Goal: Task Accomplishment & Management: Manage account settings

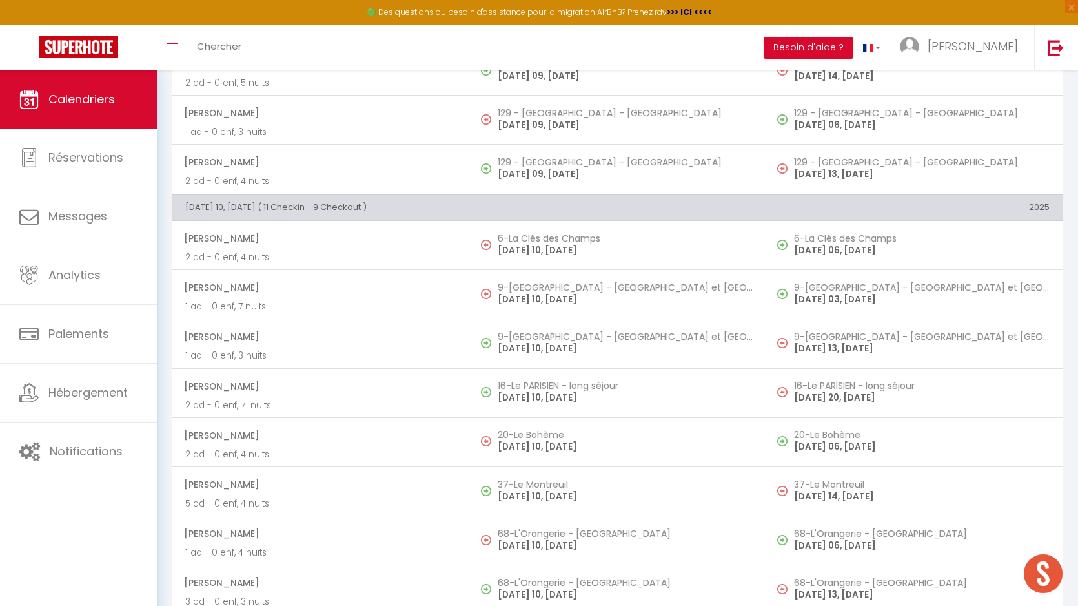
scroll to position [2915, 0]
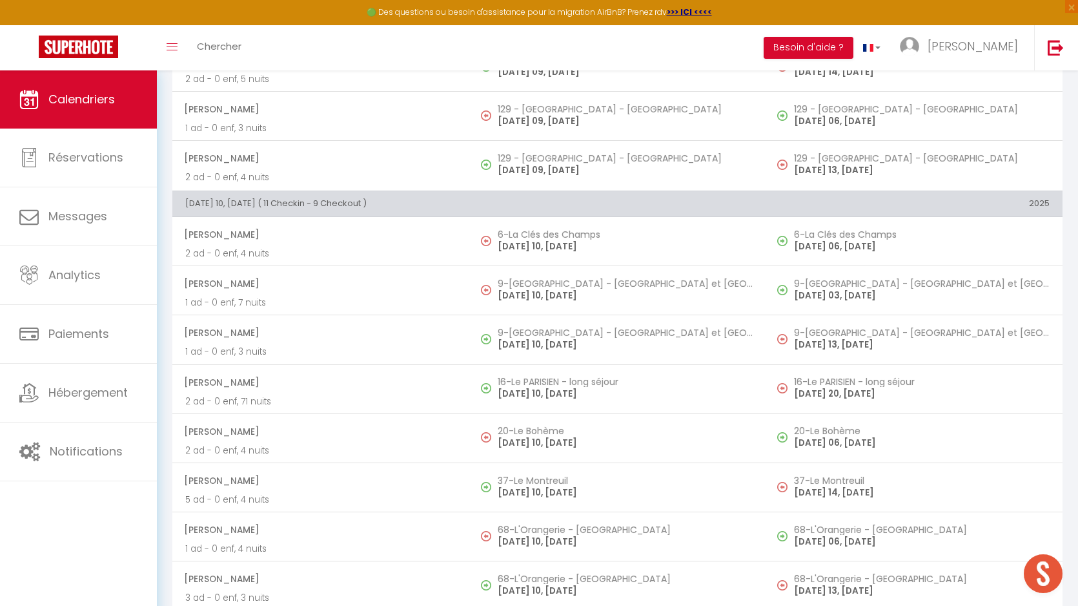
click at [249, 204] on th "[DATE] 10, [DATE] ( 11 Checkin - 9 Checkout )" at bounding box center [468, 203] width 593 height 26
click at [293, 204] on th "[DATE] 10, [DATE] ( 11 Checkin - 9 Checkout )" at bounding box center [468, 203] width 593 height 26
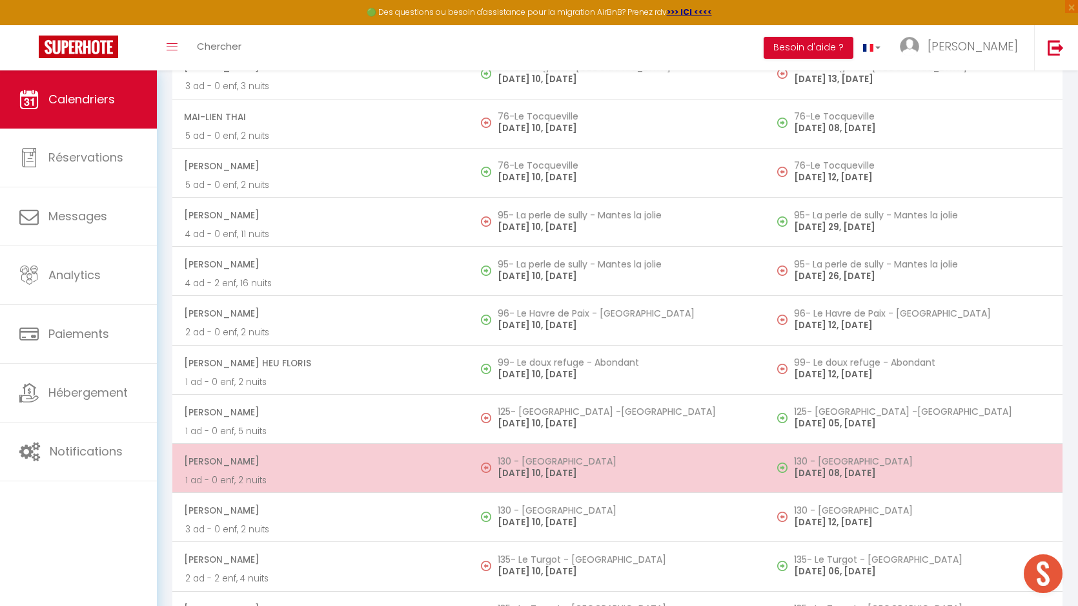
scroll to position [3427, 0]
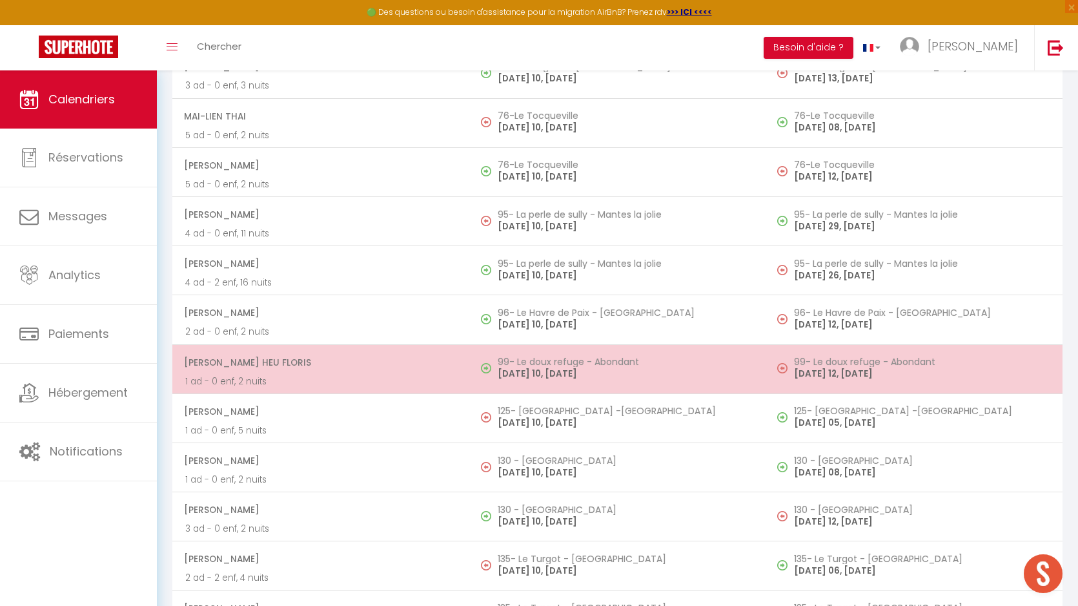
click at [568, 369] on p "[DATE] 10, [DATE]" at bounding box center [626, 374] width 256 height 14
select select "KO"
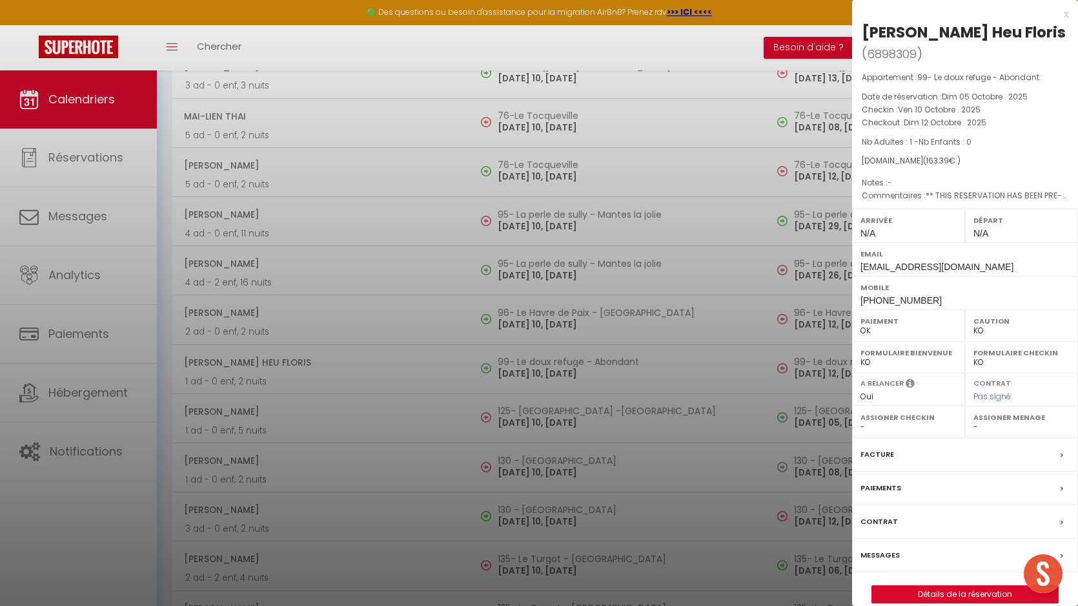
click at [882, 556] on label "Messages" at bounding box center [880, 555] width 39 height 14
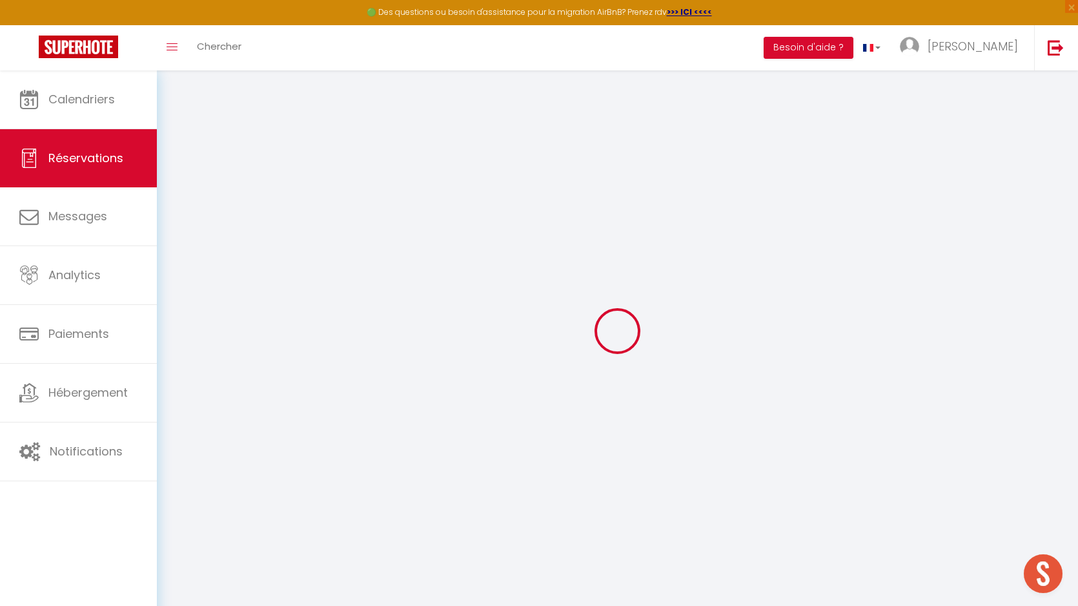
select select
checkbox input "true"
type textarea "** THIS RESERVATION HAS BEEN PRE-PAID ** Reservation has a cancellation grace p…"
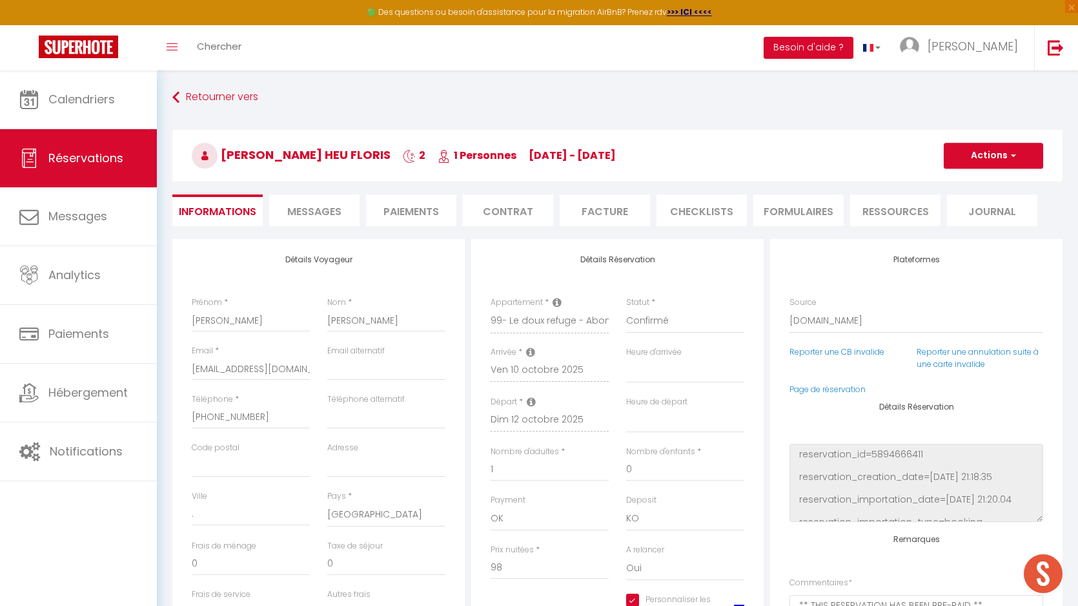
click at [322, 218] on span "Messages" at bounding box center [314, 211] width 54 height 15
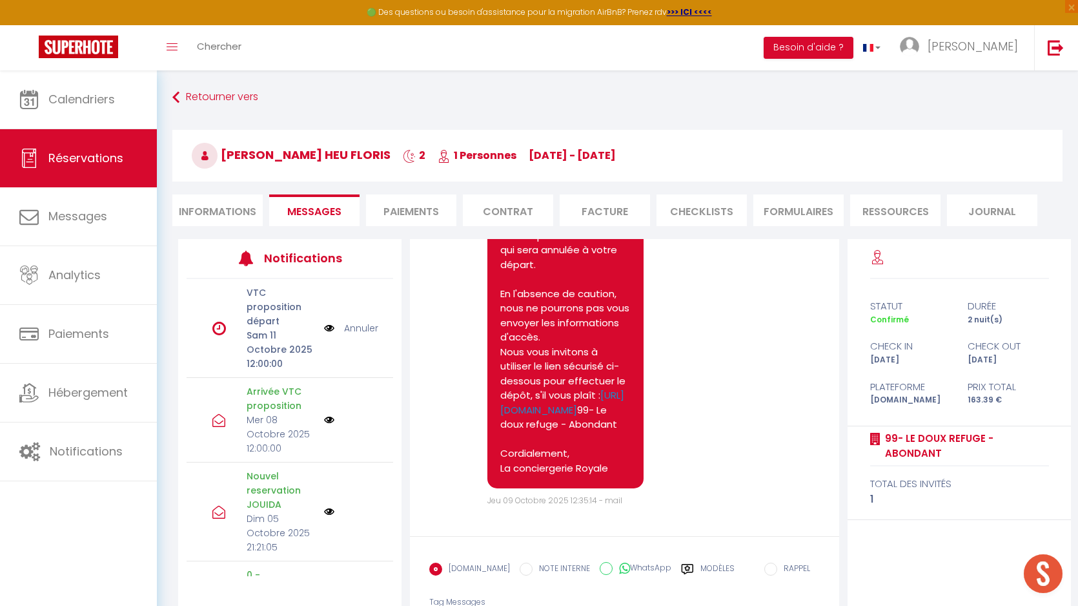
scroll to position [79, 0]
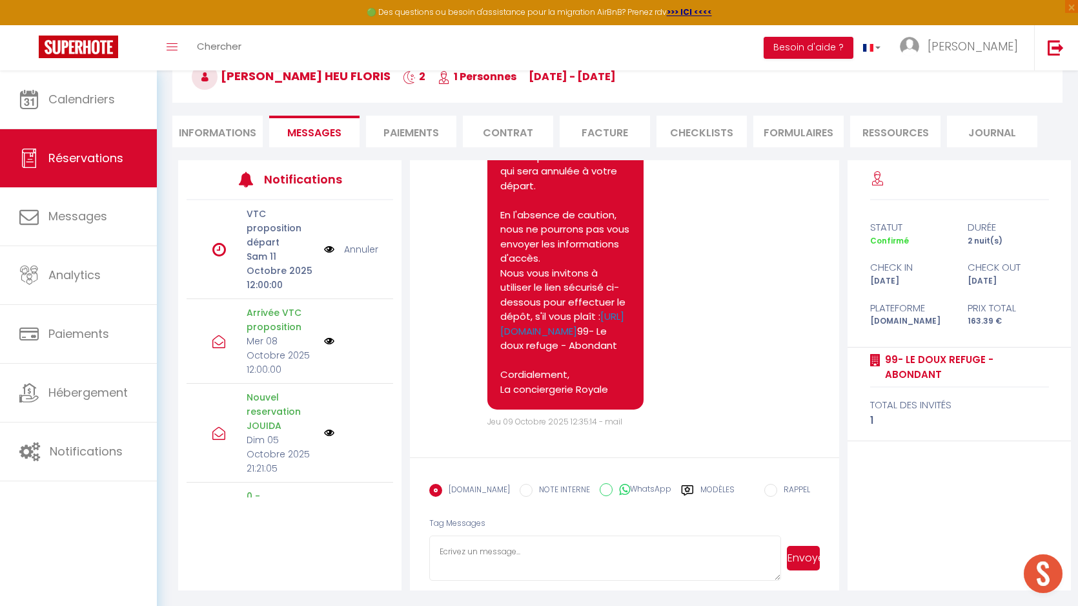
click at [586, 393] on pre "[PERSON_NAME], Conformément aux conditions, un dépôt de garantie sera prélevé a…" at bounding box center [565, 222] width 130 height 349
click at [599, 394] on pre "[PERSON_NAME], Conformément aux conditions, un dépôt de garantie sera prélevé a…" at bounding box center [565, 222] width 130 height 349
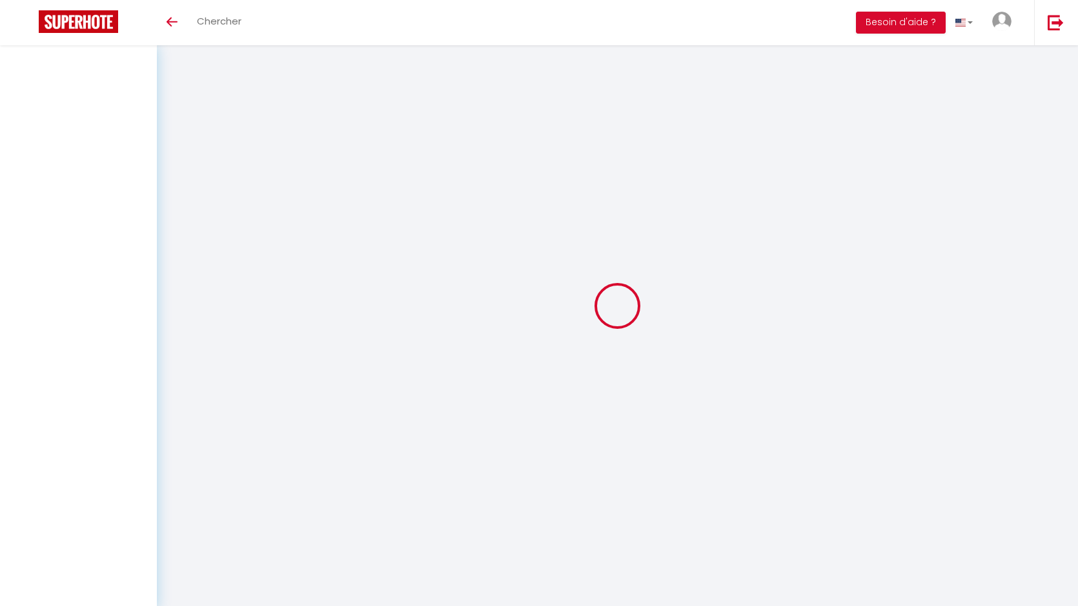
select select
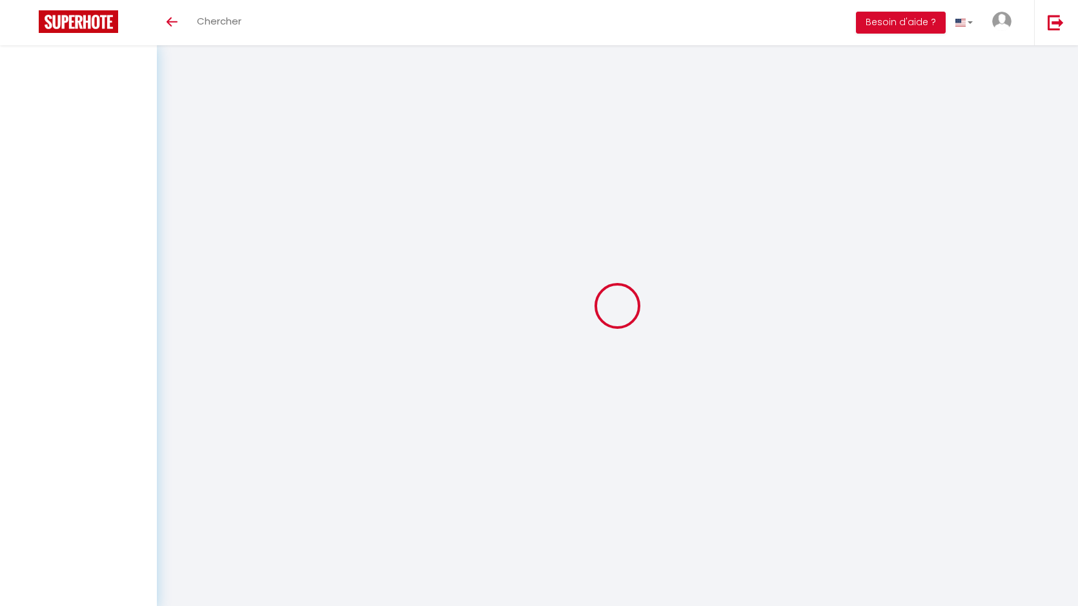
select select
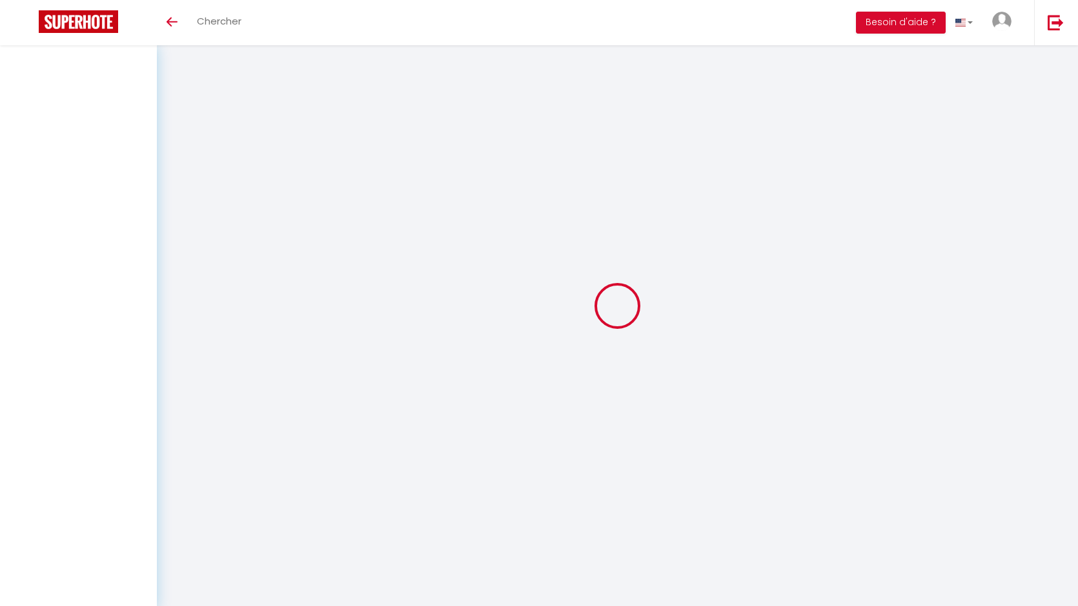
checkbox input "false"
select select
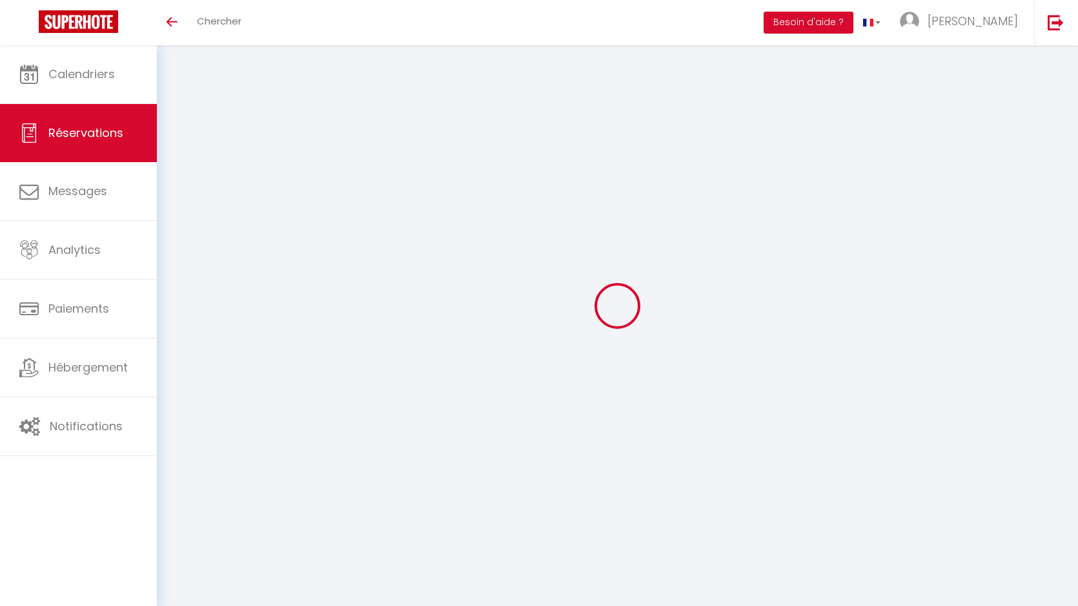
select select
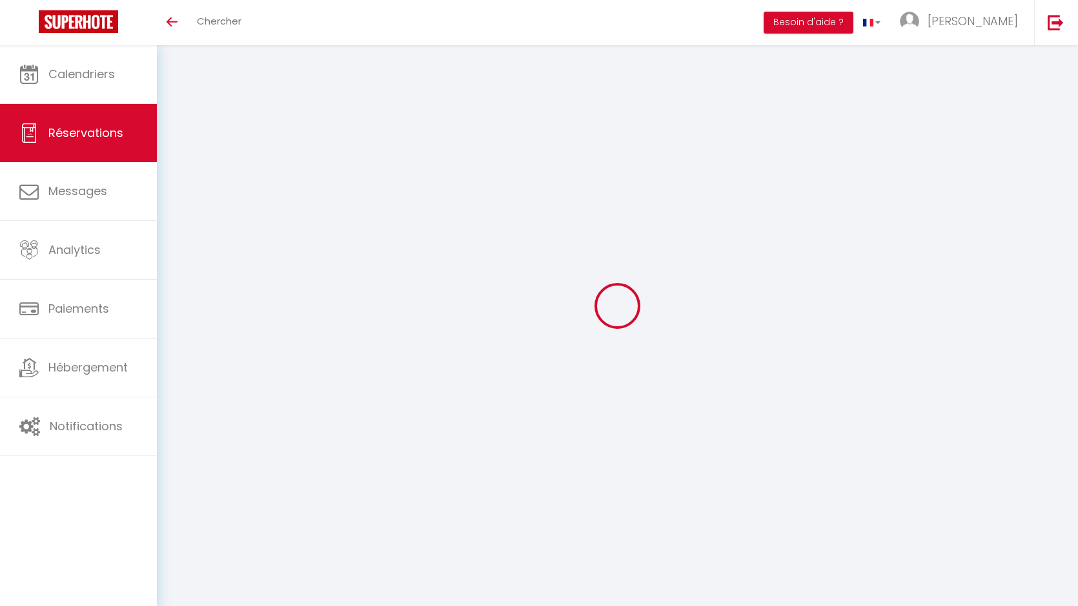
select select
checkbox input "false"
select select
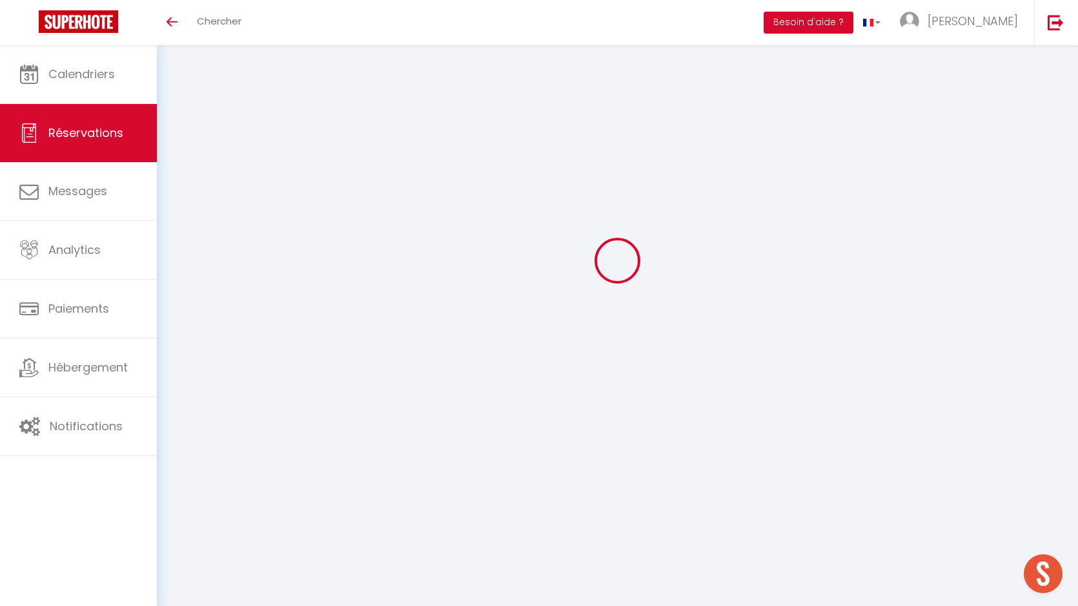
select select
checkbox input "true"
type textarea "** THIS RESERVATION HAS BEEN PRE-PAID ** Reservation has a cancellation grace p…"
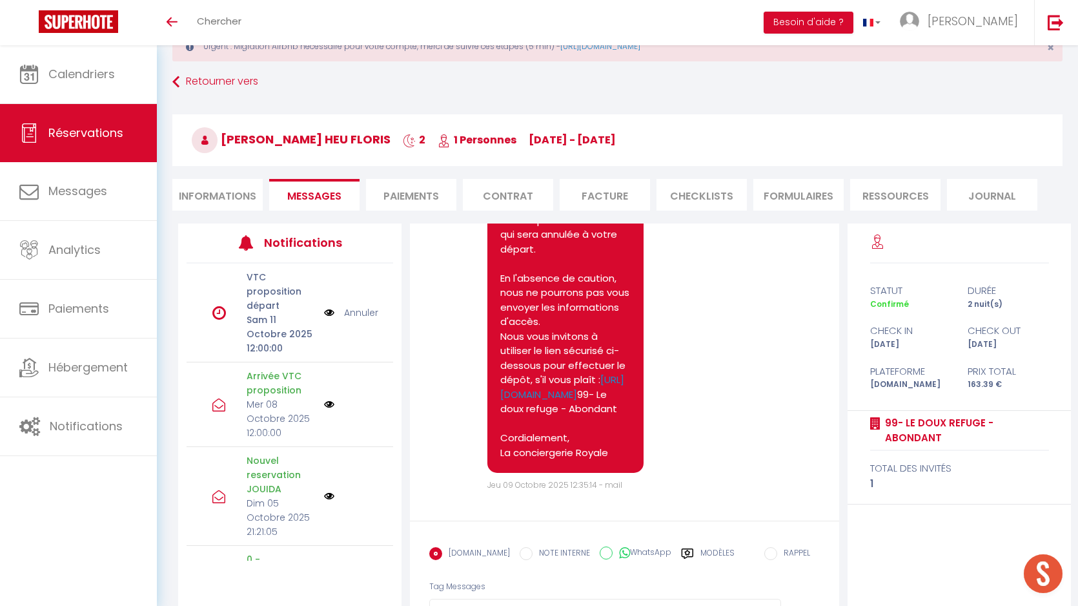
scroll to position [100, 0]
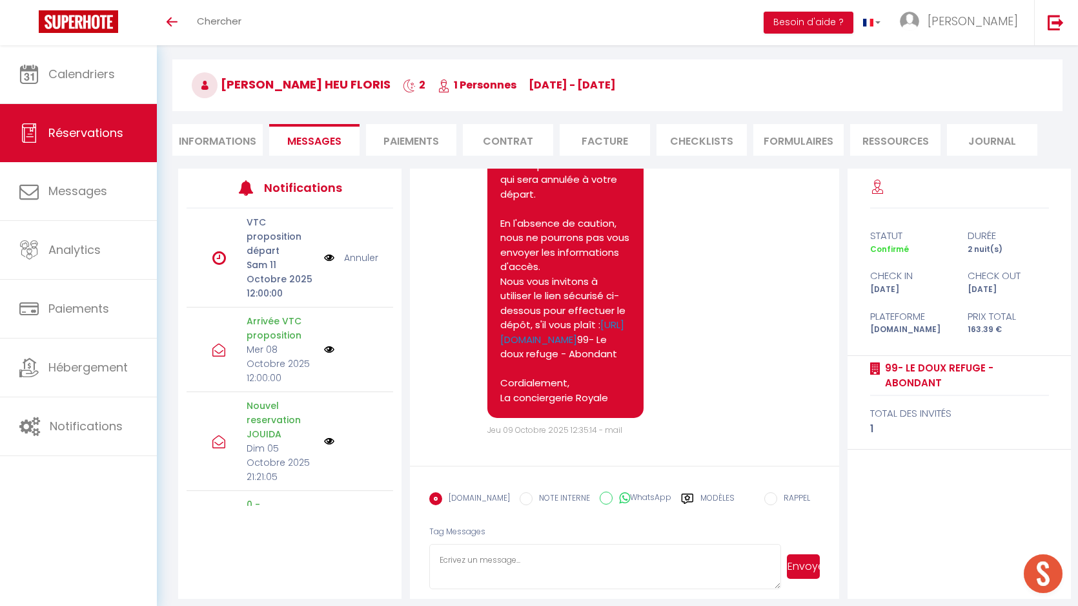
click at [535, 221] on pre "[PERSON_NAME], Conformément aux conditions, un dépôt de garantie sera prélevé a…" at bounding box center [565, 230] width 130 height 349
click at [542, 249] on pre "[PERSON_NAME], Conformément aux conditions, un dépôt de garantie sera prélevé a…" at bounding box center [565, 230] width 130 height 349
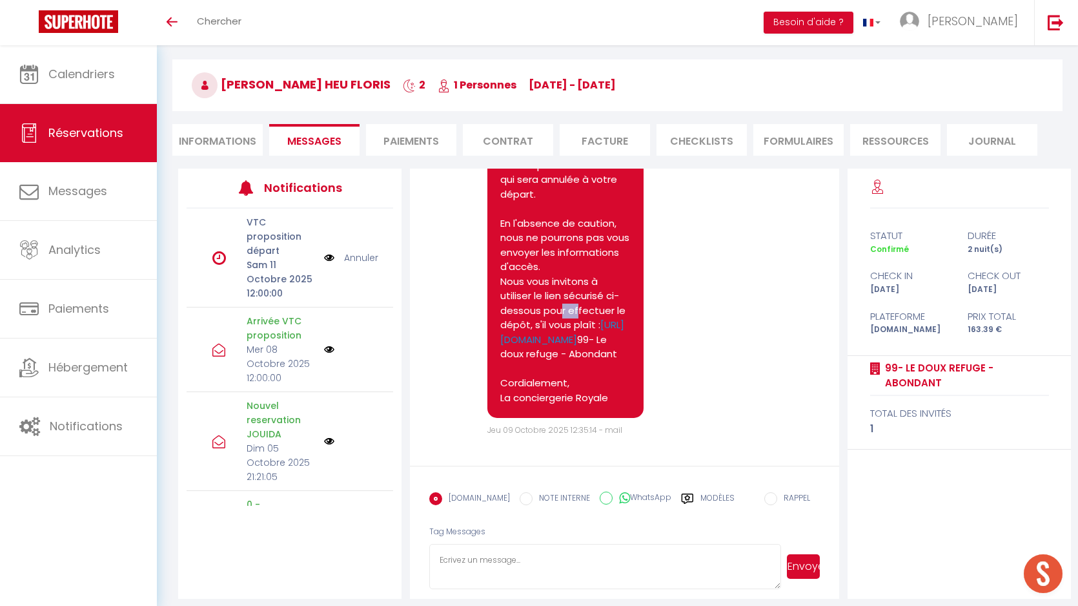
click at [542, 249] on pre "[PERSON_NAME], Conformément aux conditions, un dépôt de garantie sera prélevé a…" at bounding box center [565, 230] width 130 height 349
click at [551, 183] on pre "[PERSON_NAME], Conformément aux conditions, un dépôt de garantie sera prélevé a…" at bounding box center [565, 230] width 130 height 349
click at [560, 241] on pre "[PERSON_NAME], Conformément aux conditions, un dépôt de garantie sera prélevé a…" at bounding box center [565, 230] width 130 height 349
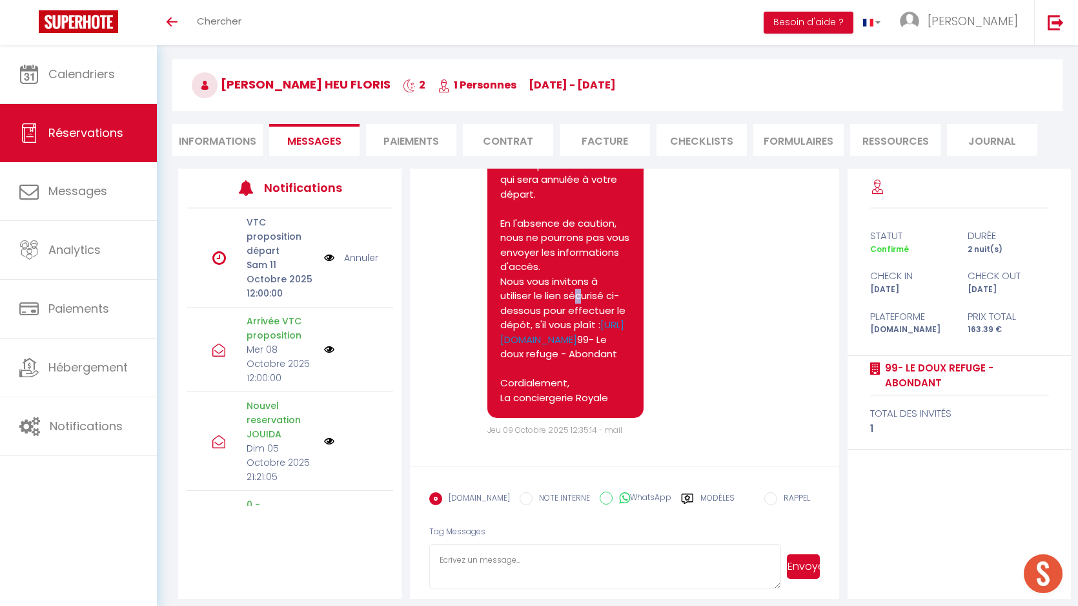
click at [560, 241] on pre "[PERSON_NAME], Conformément aux conditions, un dépôt de garantie sera prélevé a…" at bounding box center [565, 230] width 130 height 349
click at [541, 342] on pre "[PERSON_NAME], Conformément aux conditions, un dépôt de garantie sera prélevé a…" at bounding box center [565, 230] width 130 height 349
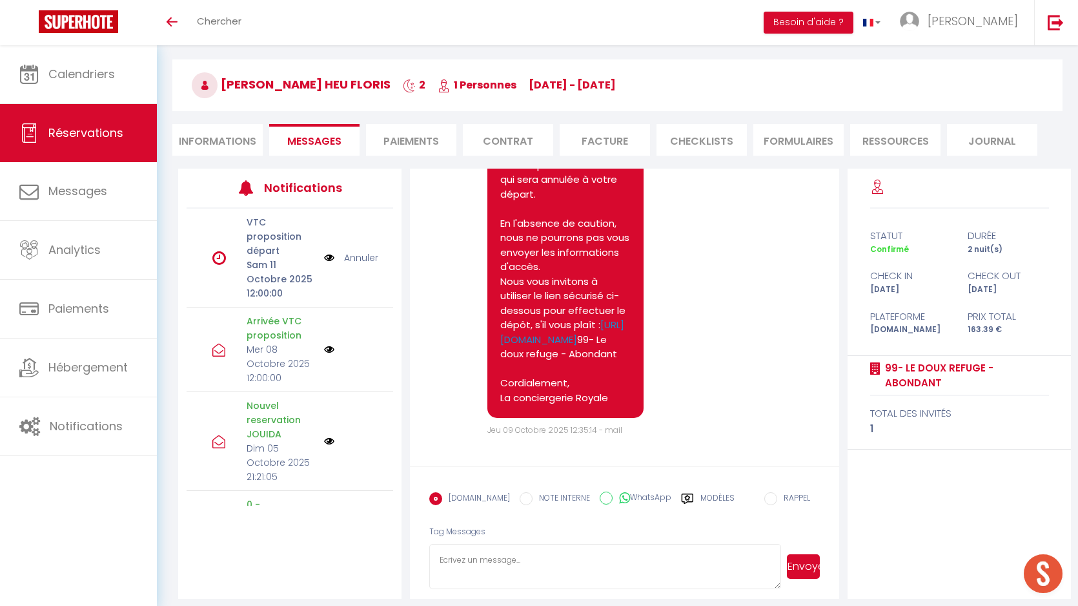
click at [554, 403] on pre "[PERSON_NAME], Conformément aux conditions, un dépôt de garantie sera prélevé a…" at bounding box center [565, 230] width 130 height 349
click at [602, 402] on pre "[PERSON_NAME], Conformément aux conditions, un dépôt de garantie sera prélevé a…" at bounding box center [565, 230] width 130 height 349
drag, startPoint x: 619, startPoint y: 400, endPoint x: 495, endPoint y: 203, distance: 231.8
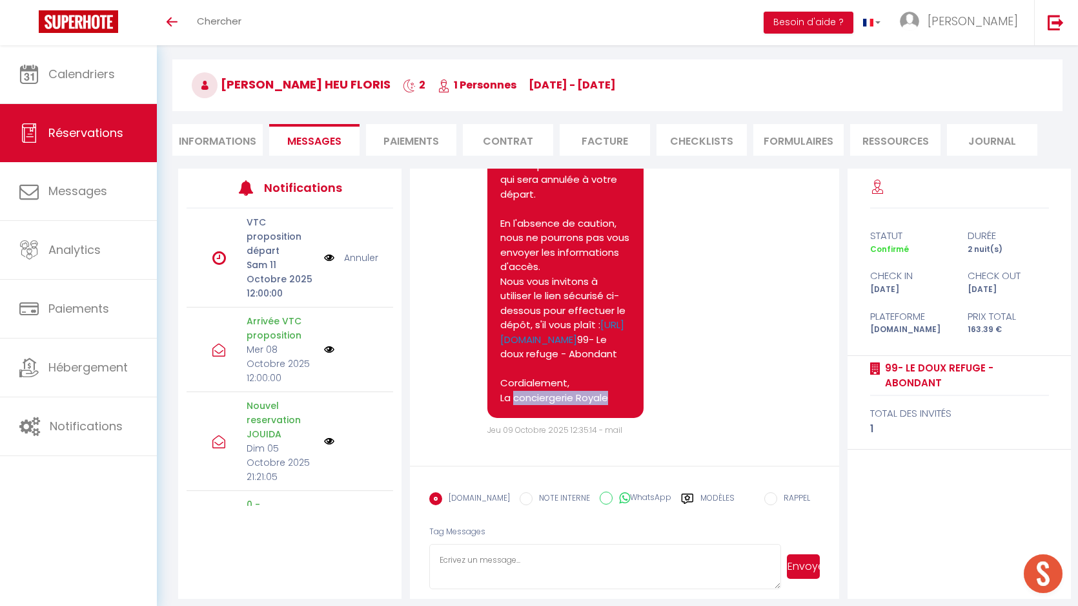
click at [495, 203] on div "[PERSON_NAME], Conformément aux conditions, un dépôt de garantie sera prélevé a…" at bounding box center [565, 230] width 156 height 374
click at [215, 149] on li "Informations" at bounding box center [217, 140] width 90 height 32
select select
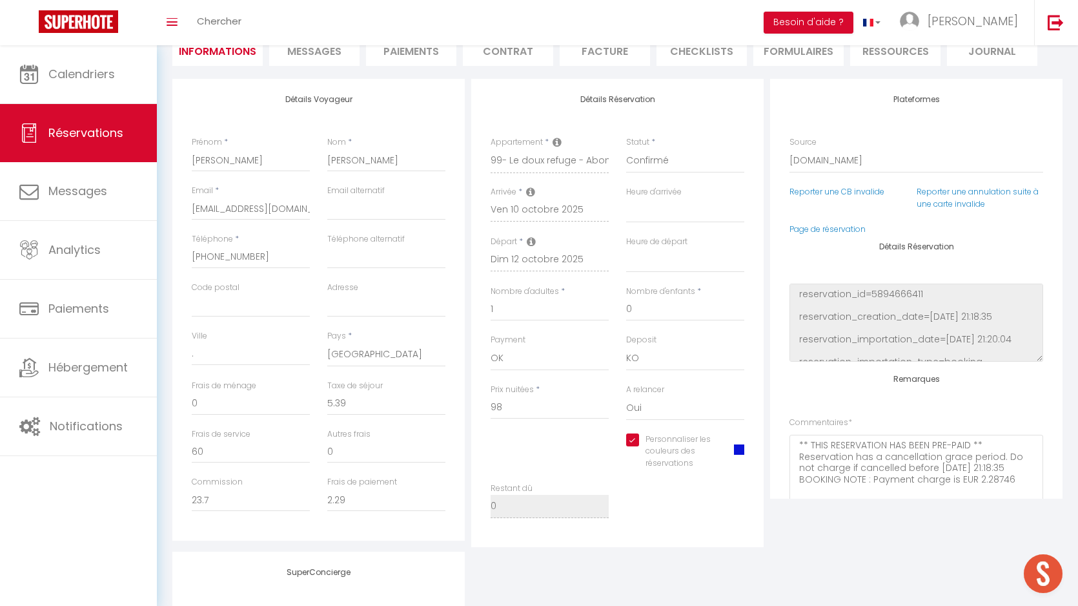
select select
checkbox input "true"
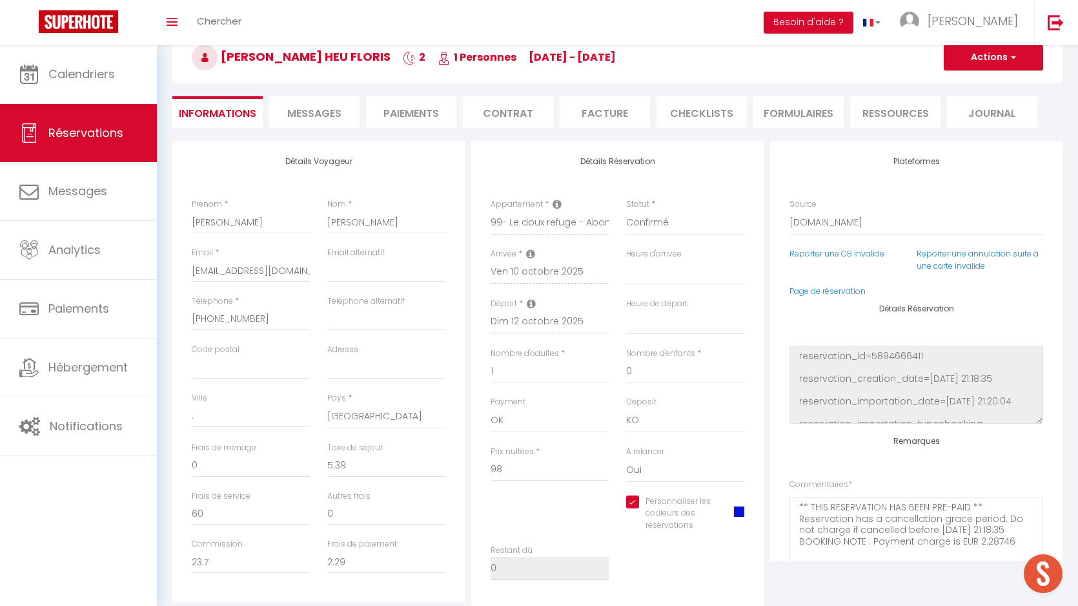
scroll to position [127, 0]
click at [293, 114] on span "Messages" at bounding box center [314, 114] width 54 height 15
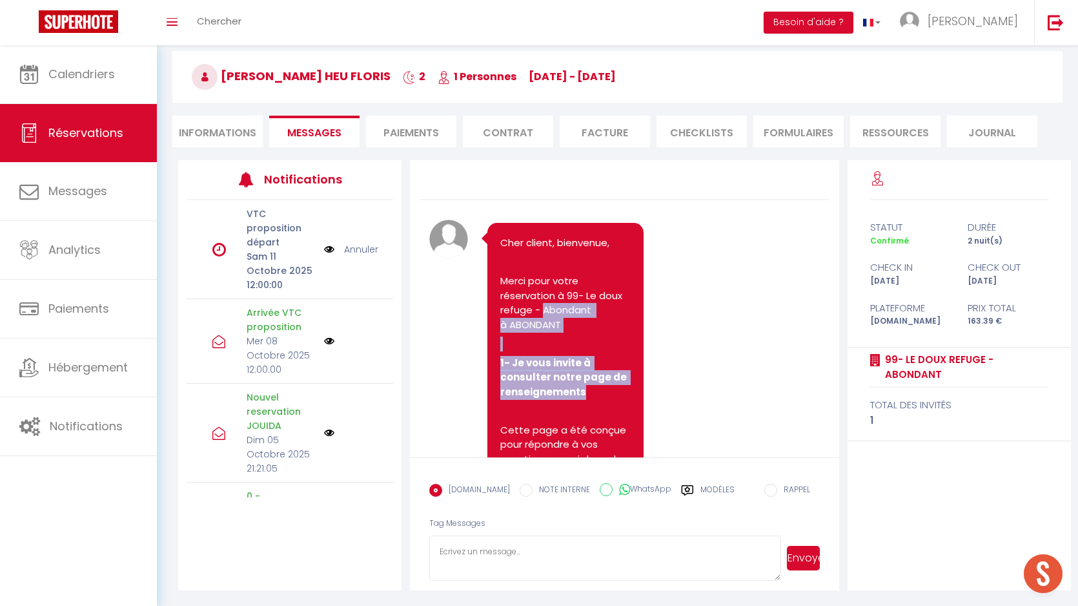
drag, startPoint x: 543, startPoint y: 311, endPoint x: 596, endPoint y: 397, distance: 101.4
click at [596, 397] on p "1- Je vous invite à consulter notre page de renseignements" at bounding box center [565, 378] width 130 height 44
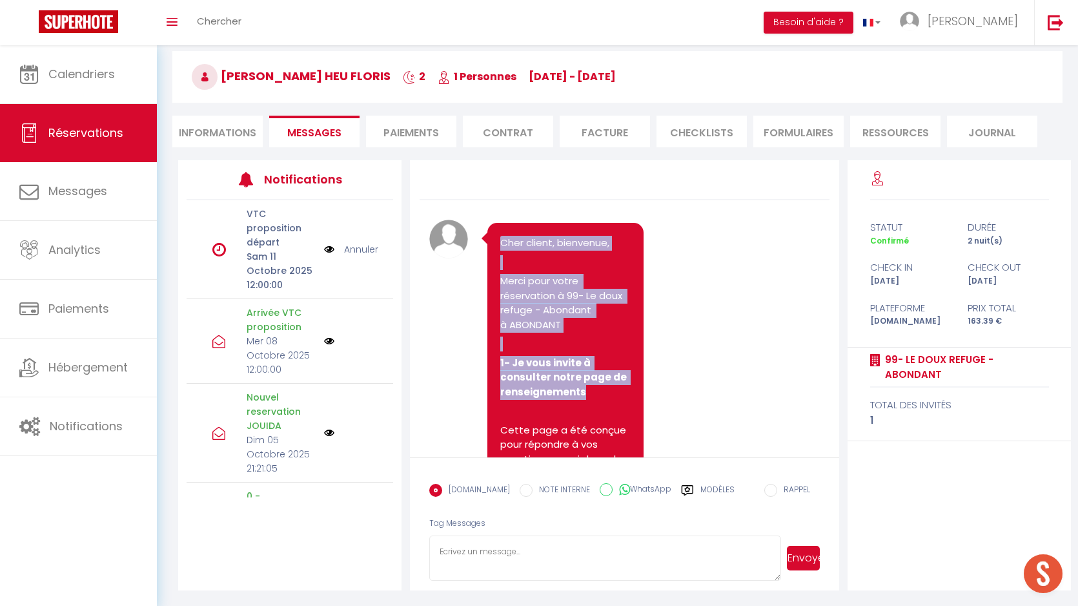
drag, startPoint x: 596, startPoint y: 397, endPoint x: 499, endPoint y: 236, distance: 187.7
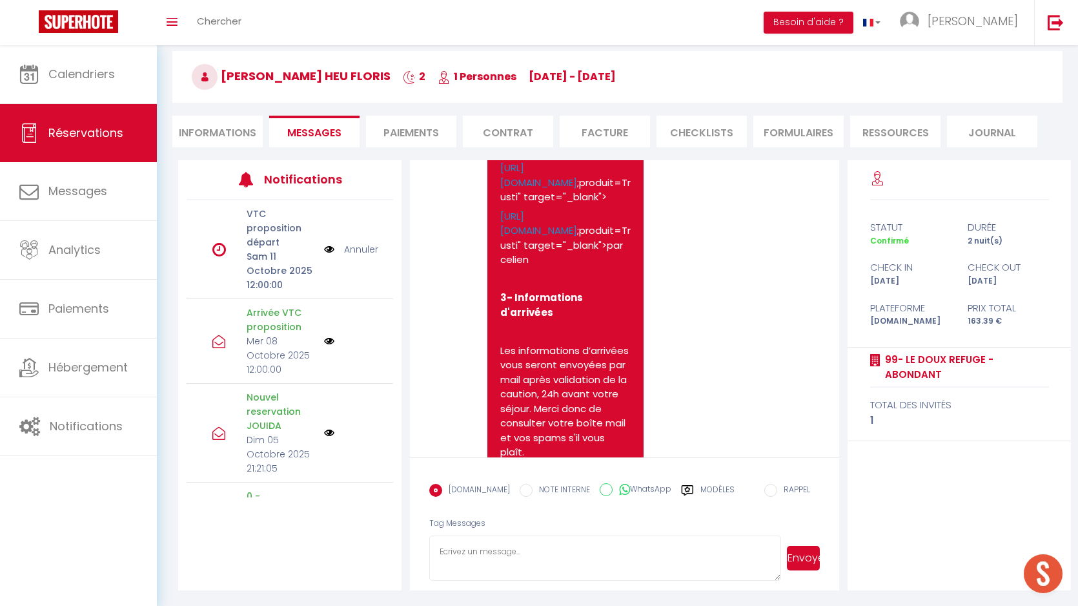
scroll to position [624, 0]
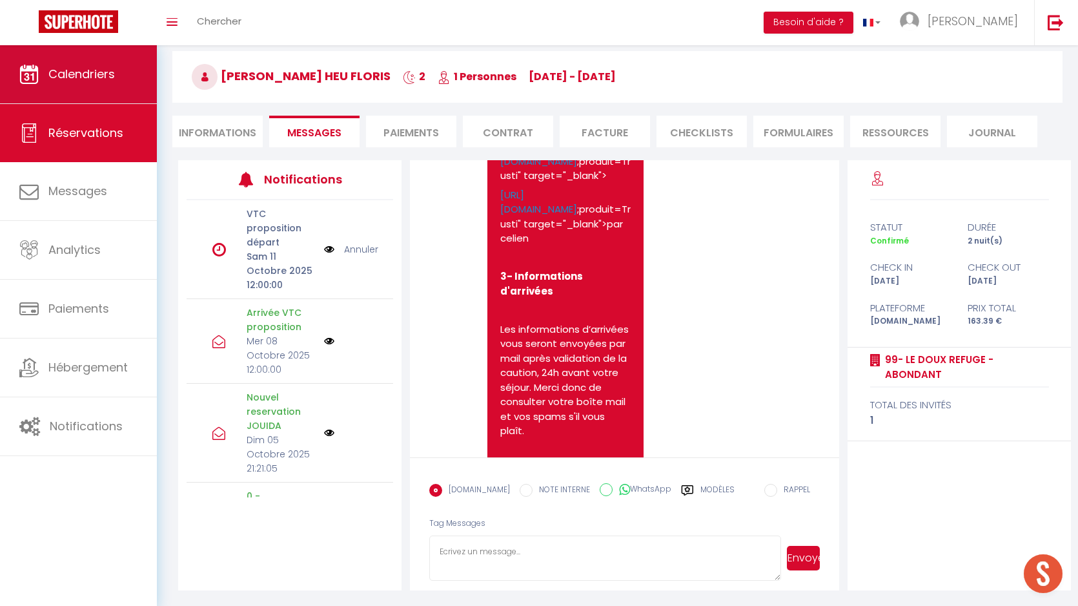
click at [125, 81] on link "Calendriers" at bounding box center [78, 74] width 157 height 58
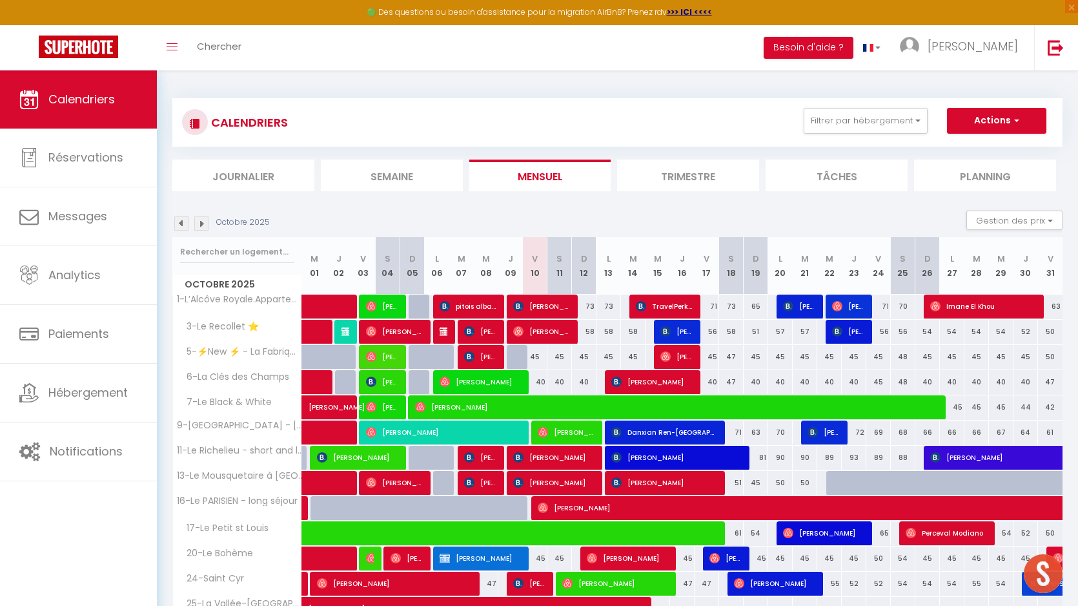
click at [263, 121] on h3 "CALENDRIERS" at bounding box center [248, 122] width 80 height 29
drag, startPoint x: 263, startPoint y: 121, endPoint x: 265, endPoint y: 107, distance: 14.3
click at [265, 108] on h3 "CALENDRIERS" at bounding box center [248, 122] width 80 height 29
click at [261, 121] on h3 "CALENDRIERS" at bounding box center [248, 122] width 80 height 29
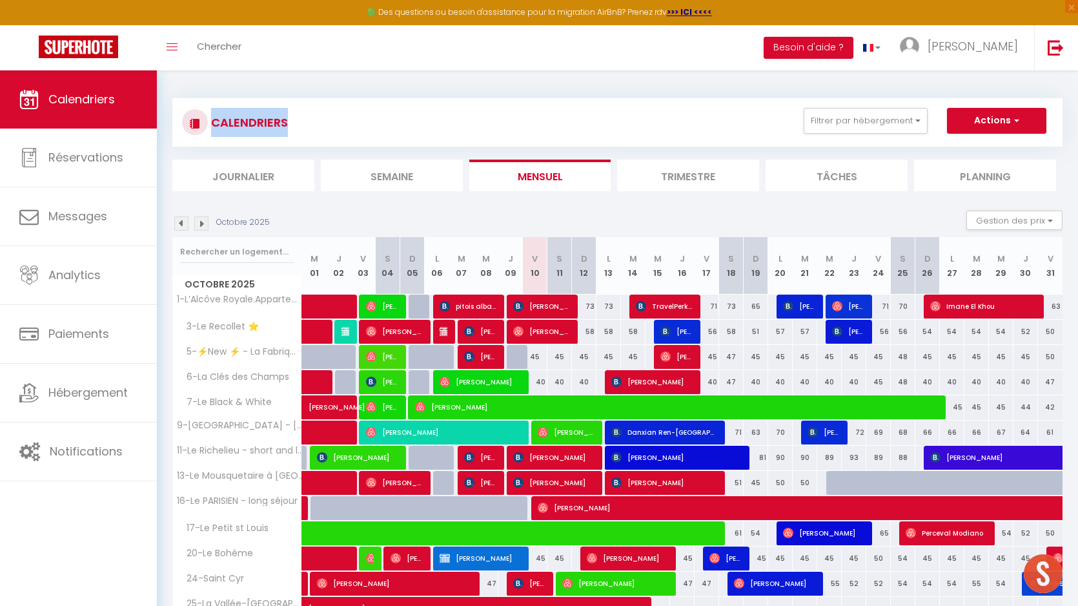
drag, startPoint x: 261, startPoint y: 121, endPoint x: 261, endPoint y: 105, distance: 16.2
click at [261, 105] on div "CALENDRIERS Filtrer par hébergement [GEOGRAPHIC_DATA]-chesnay 1-L’Alcôve Royale…" at bounding box center [617, 122] width 890 height 48
click at [394, 178] on li "Semaine" at bounding box center [392, 175] width 142 height 32
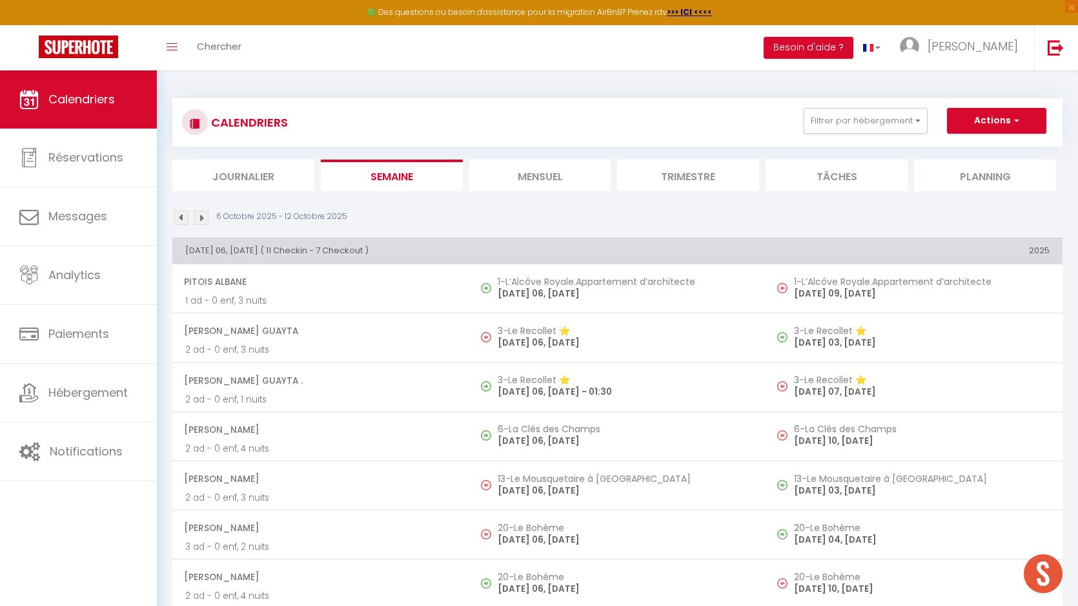
click at [363, 249] on th "[DATE] 06, [DATE] ( 11 Checkin - 7 Checkout )" at bounding box center [468, 251] width 593 height 26
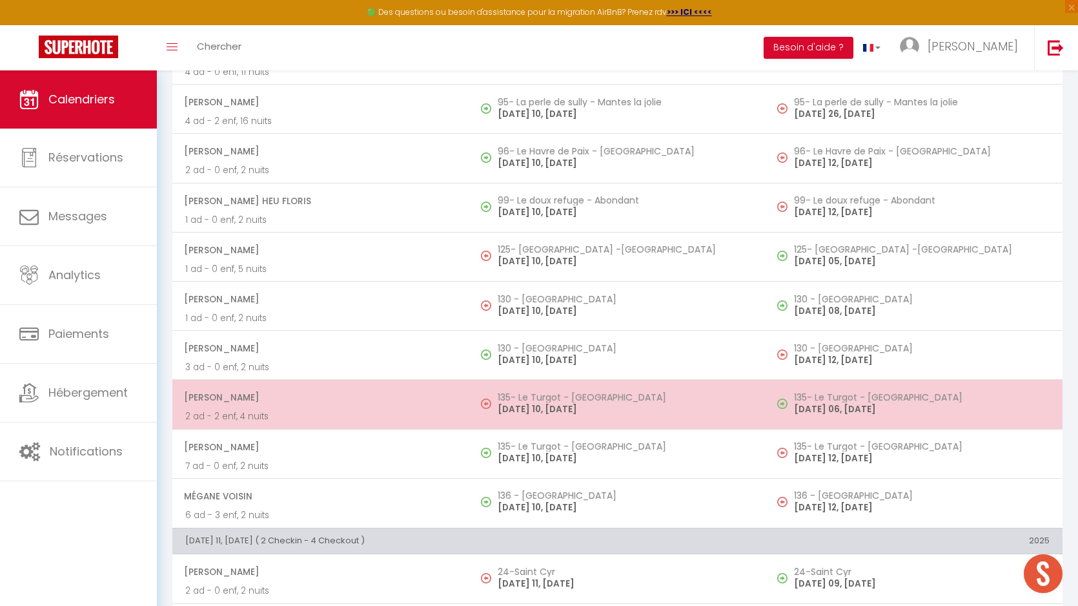
scroll to position [3536, 0]
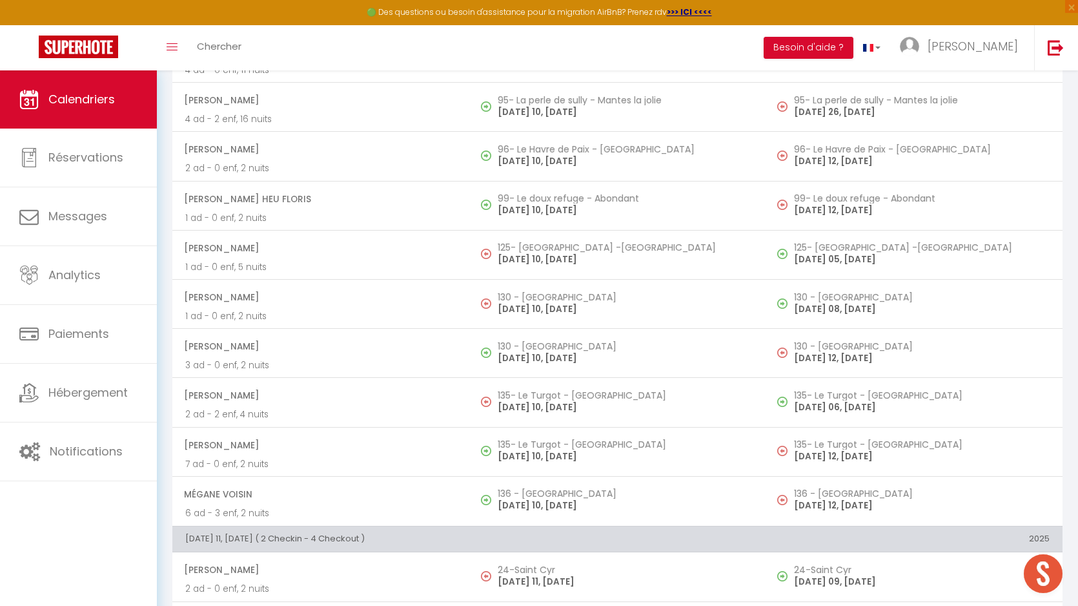
click at [384, 533] on th "[DATE] 11, [DATE] ( 2 Checkin - 4 Checkout )" at bounding box center [468, 539] width 593 height 26
click at [573, 535] on th "[DATE] 11, [DATE] ( 2 Checkin - 4 Checkout )" at bounding box center [468, 539] width 593 height 26
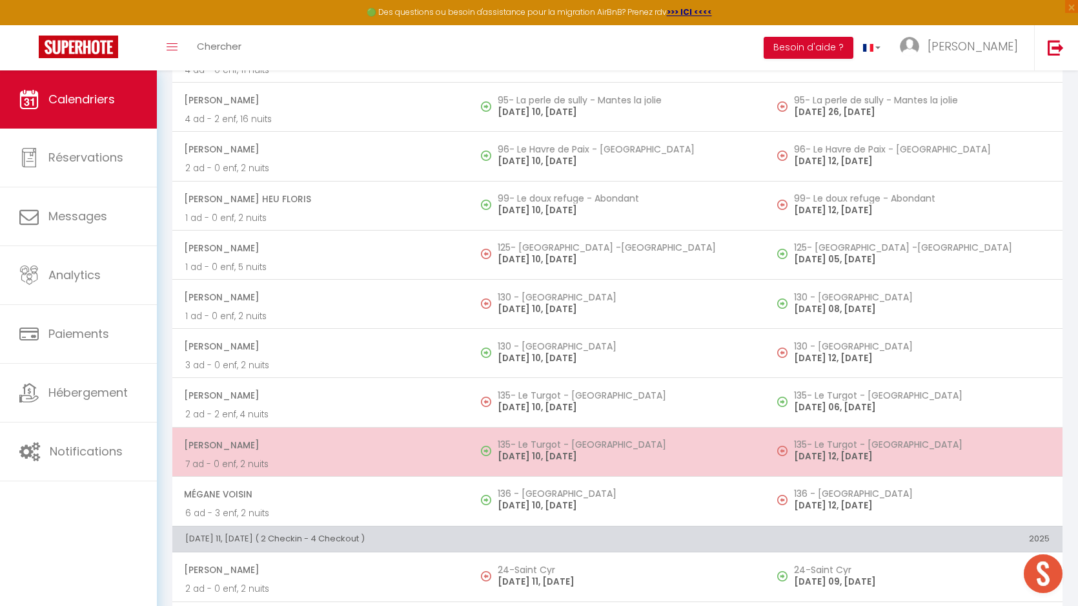
click at [547, 451] on p "[DATE] 10, [DATE]" at bounding box center [626, 456] width 256 height 14
select select "OK"
select select "0"
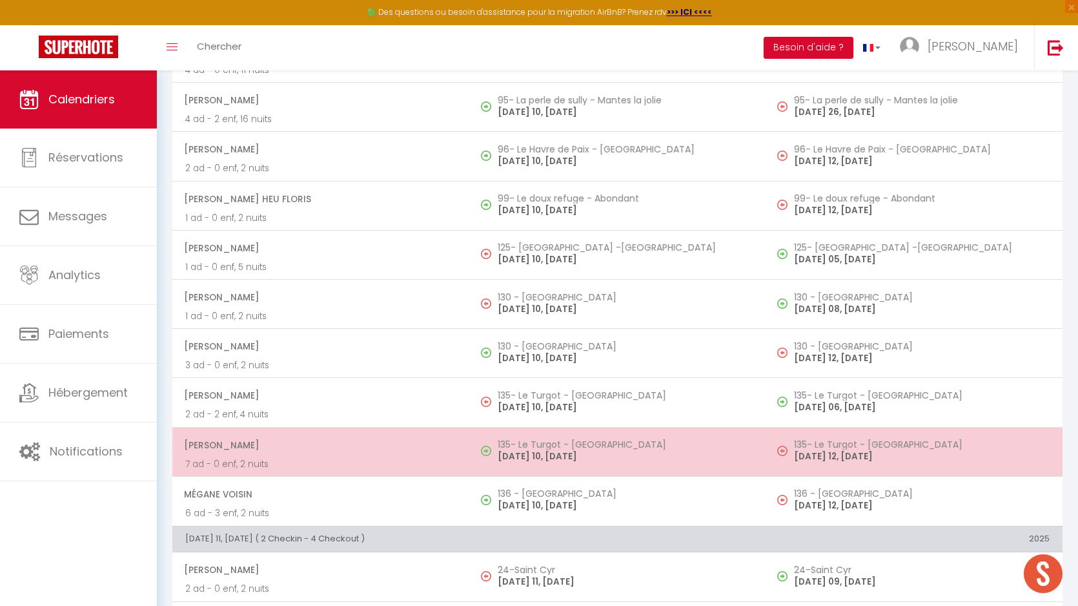
select select "1"
select select
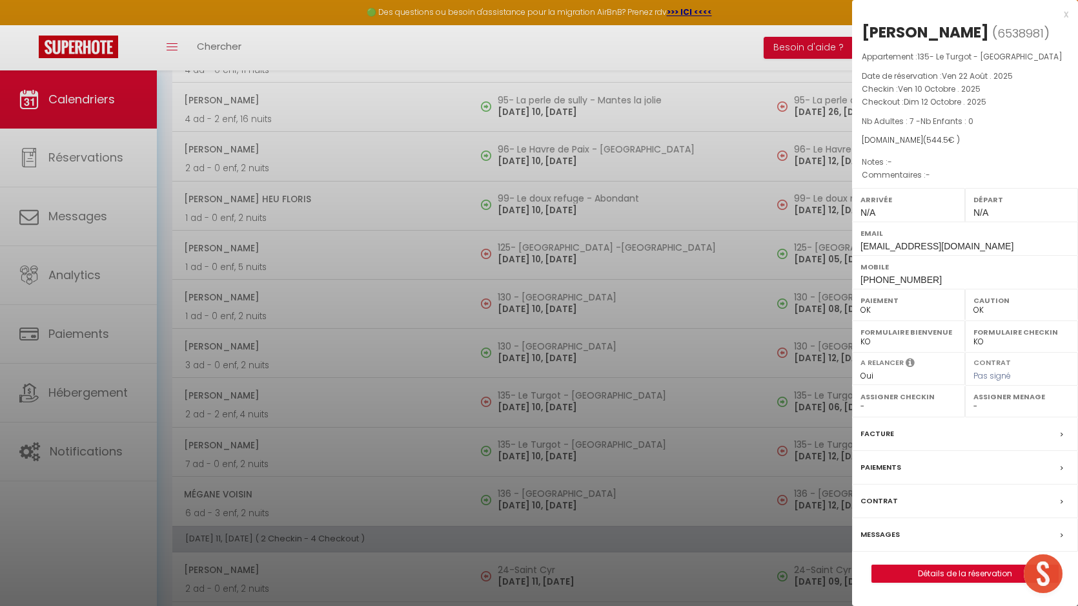
click at [919, 28] on div "[PERSON_NAME]" at bounding box center [925, 32] width 127 height 21
copy div "Silve"
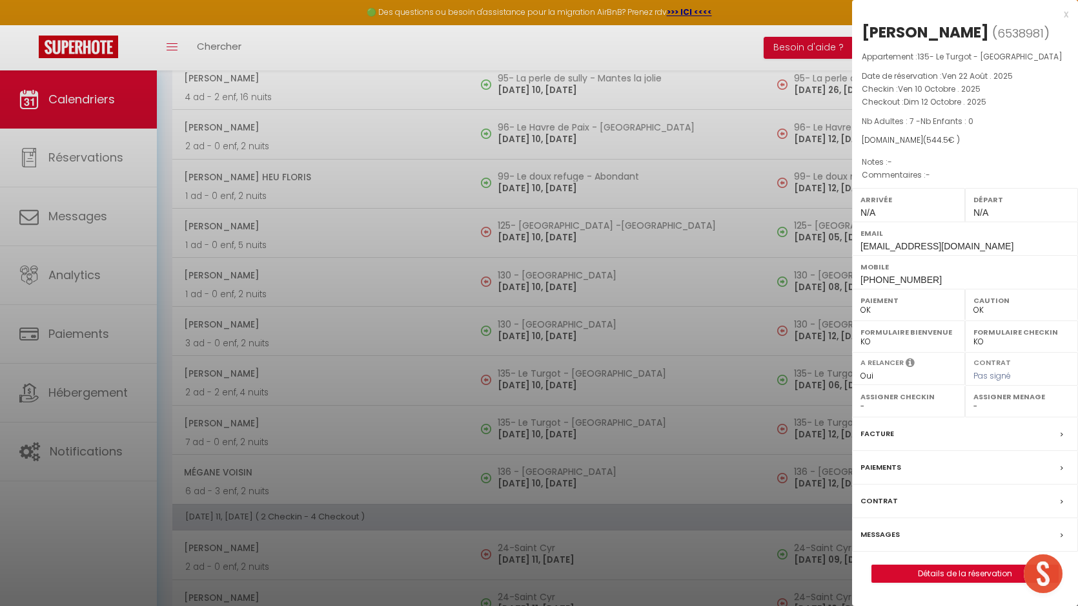
scroll to position [3563, 0]
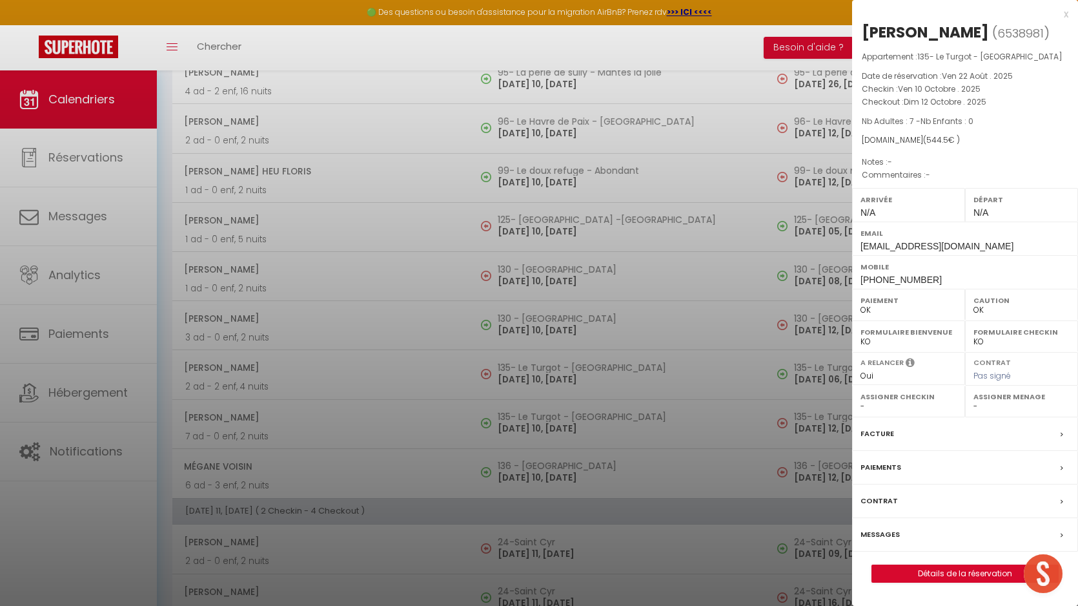
click at [588, 447] on div at bounding box center [539, 303] width 1078 height 606
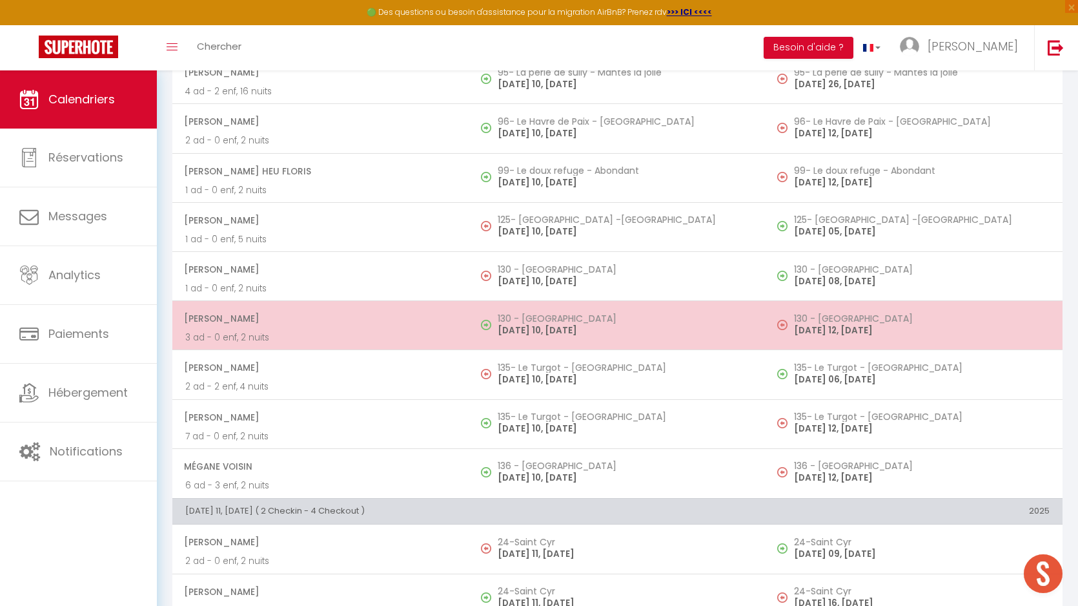
click at [551, 316] on h5 "130 - [GEOGRAPHIC_DATA]" at bounding box center [626, 318] width 256 height 10
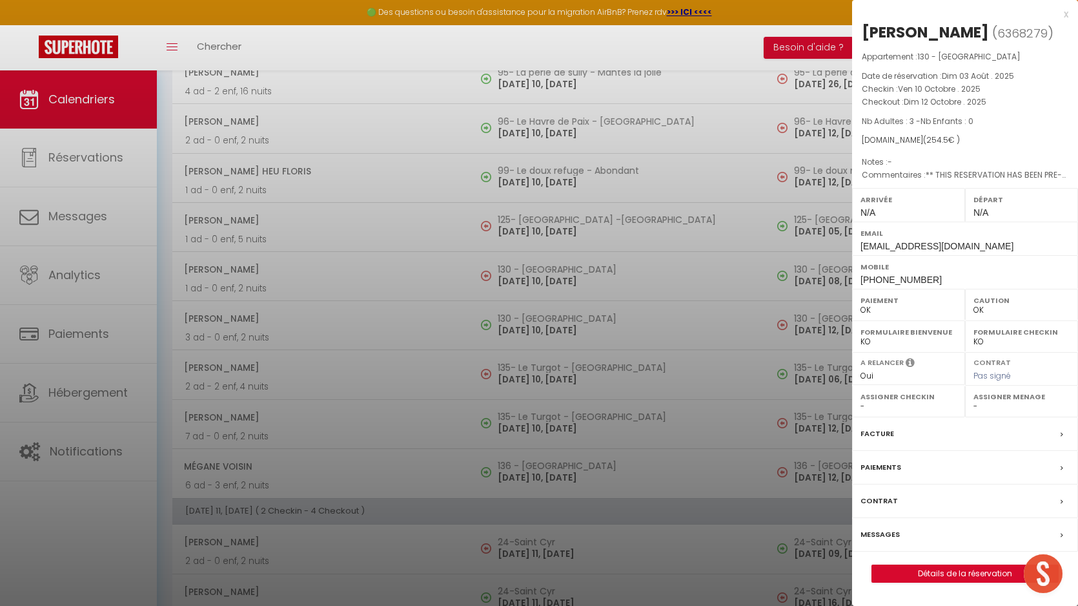
click at [456, 302] on div at bounding box center [539, 303] width 1078 height 606
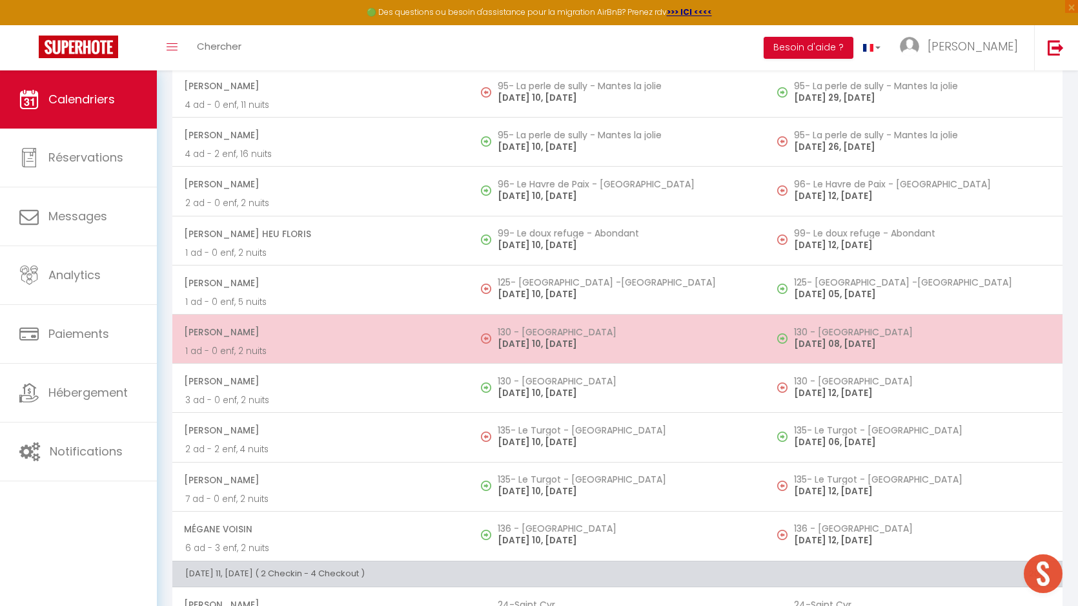
scroll to position [3482, 0]
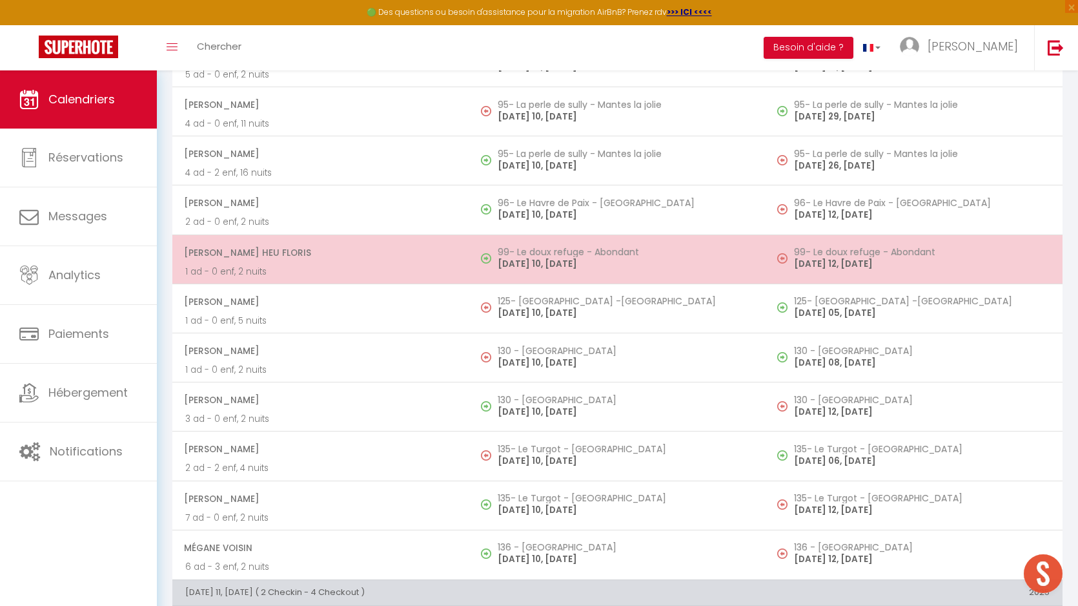
click at [519, 260] on p "[DATE] 10, [DATE]" at bounding box center [626, 264] width 256 height 14
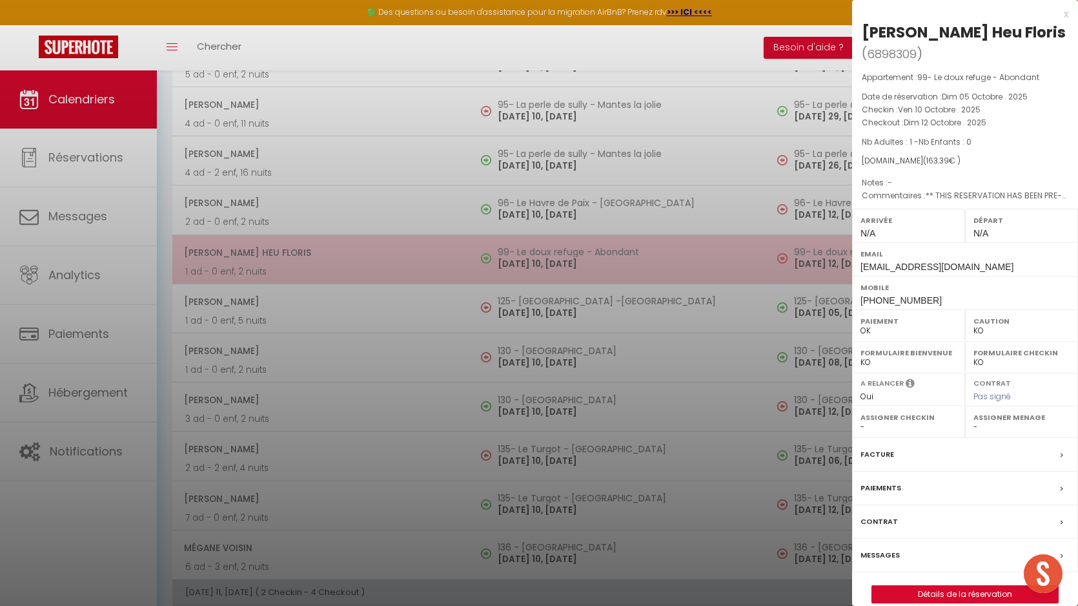
click at [519, 260] on div at bounding box center [539, 303] width 1078 height 606
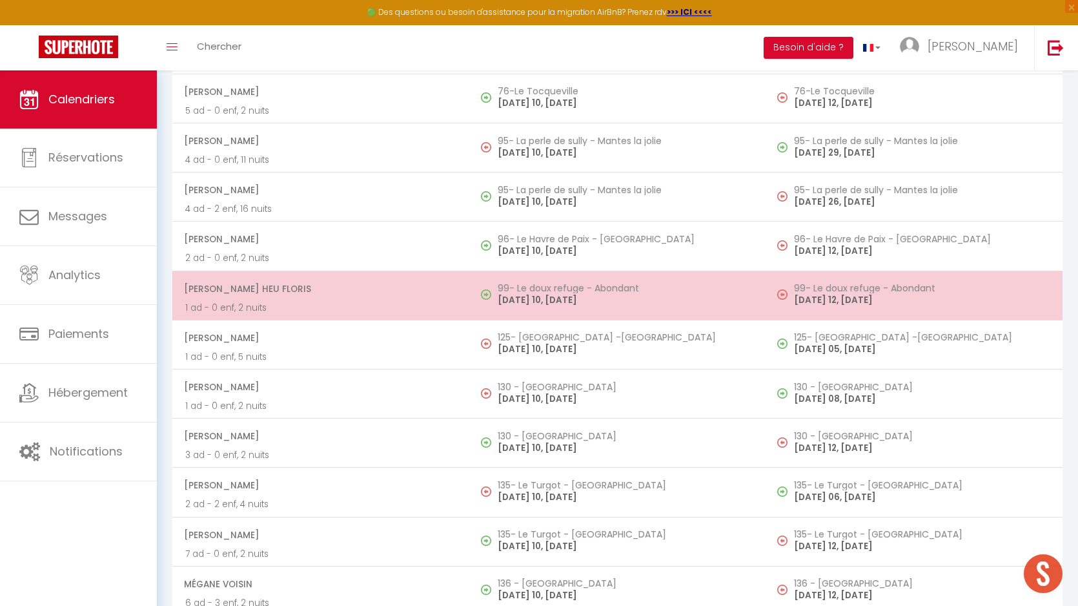
scroll to position [3429, 0]
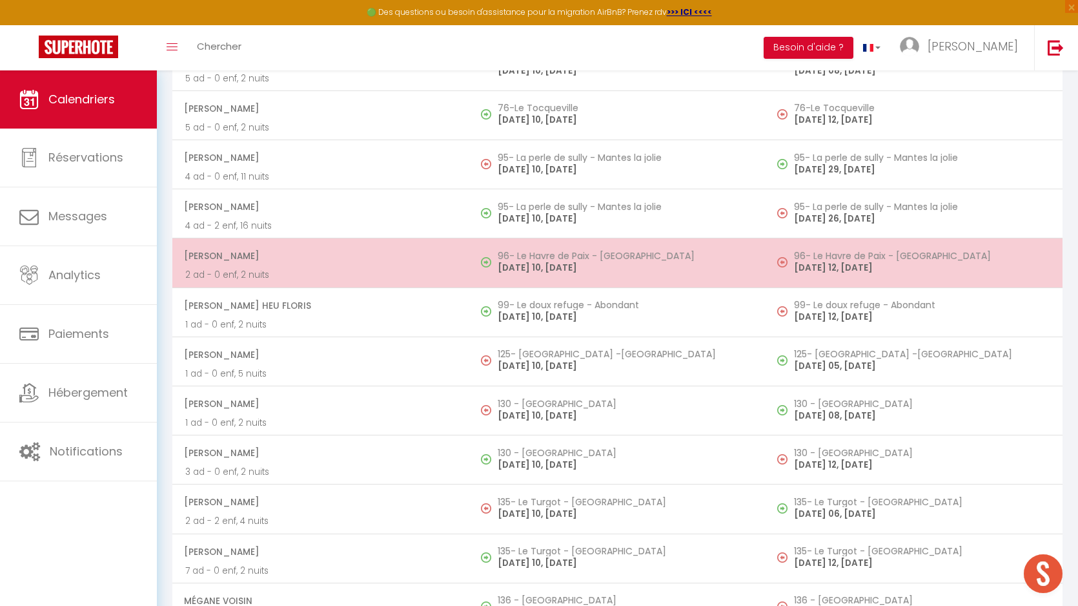
click at [486, 260] on img at bounding box center [486, 262] width 10 height 10
select select "OK"
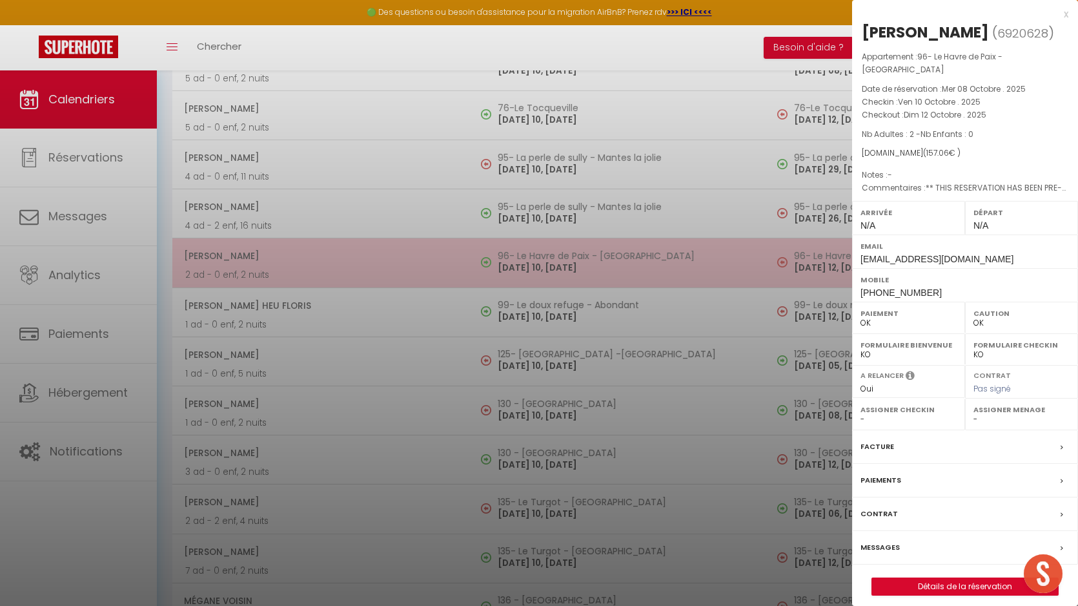
click at [486, 260] on div at bounding box center [539, 303] width 1078 height 606
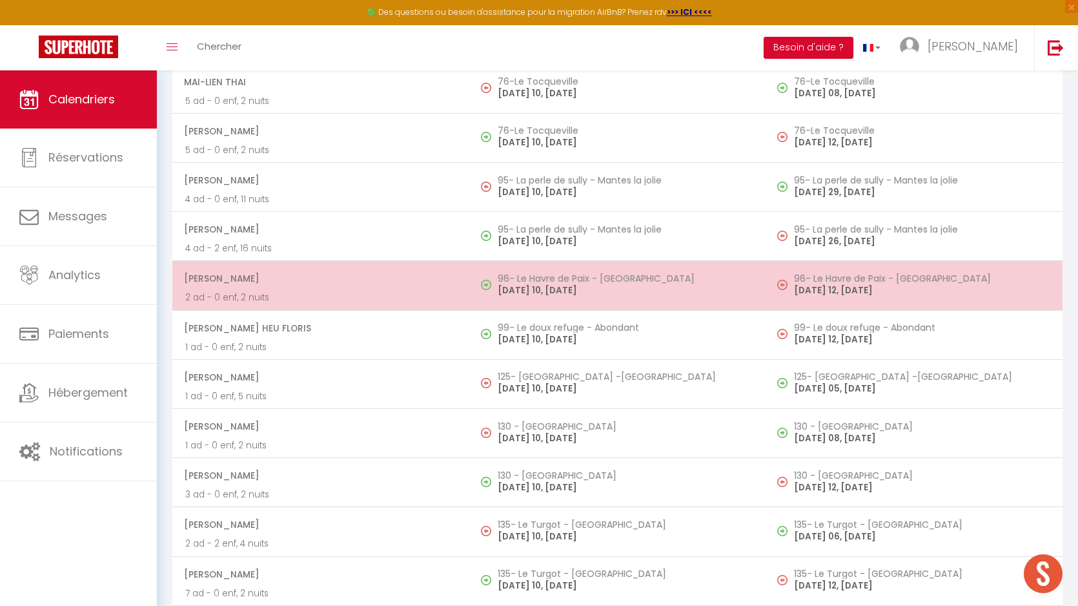
scroll to position [3405, 0]
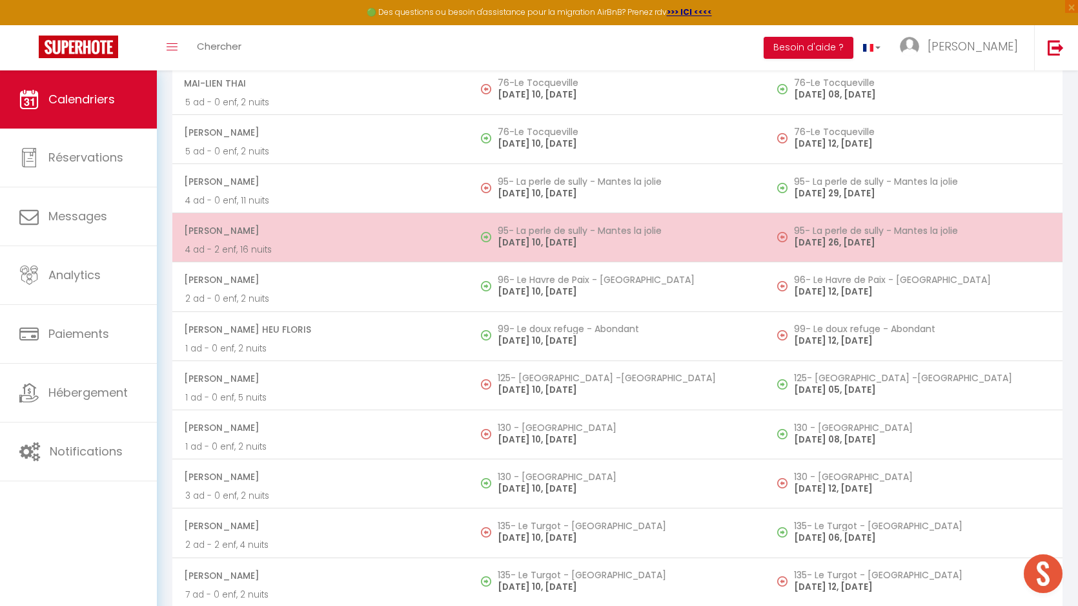
click at [536, 243] on p "[DATE] 10, [DATE]" at bounding box center [626, 243] width 256 height 14
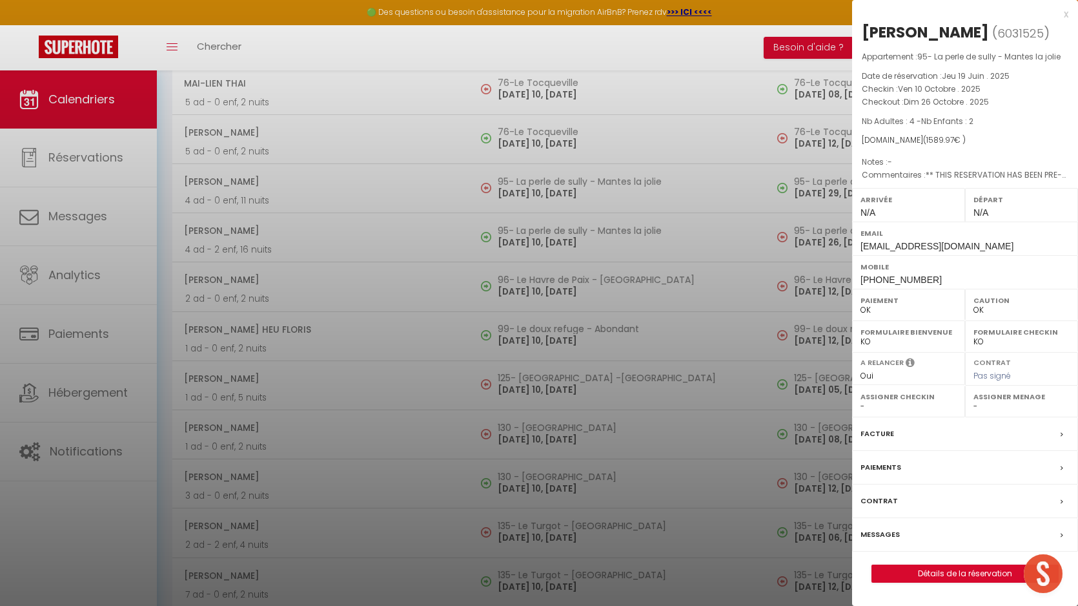
click at [536, 243] on div at bounding box center [539, 303] width 1078 height 606
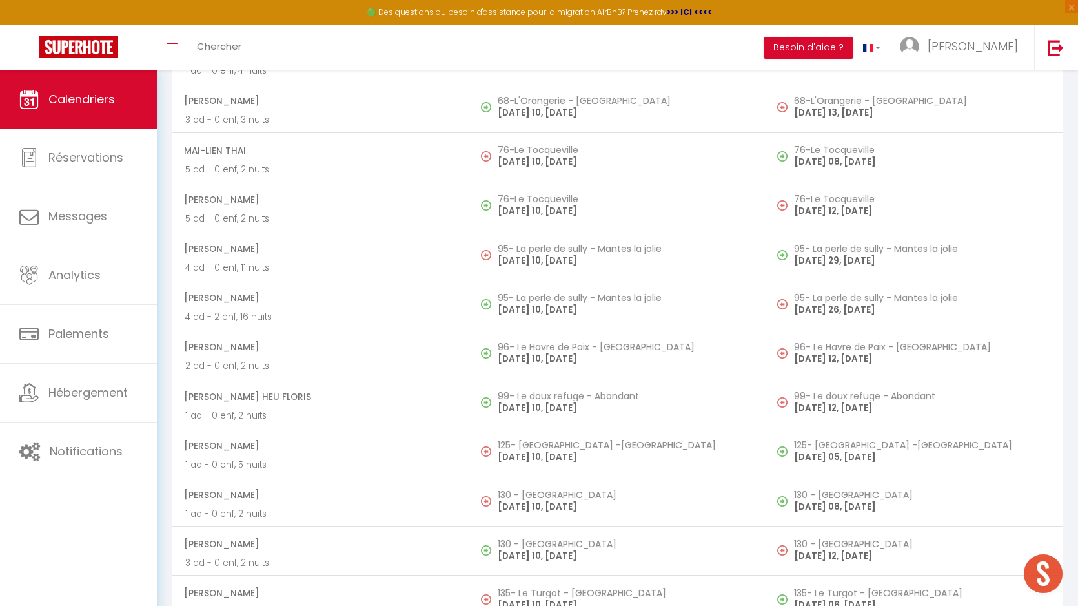
scroll to position [3323, 0]
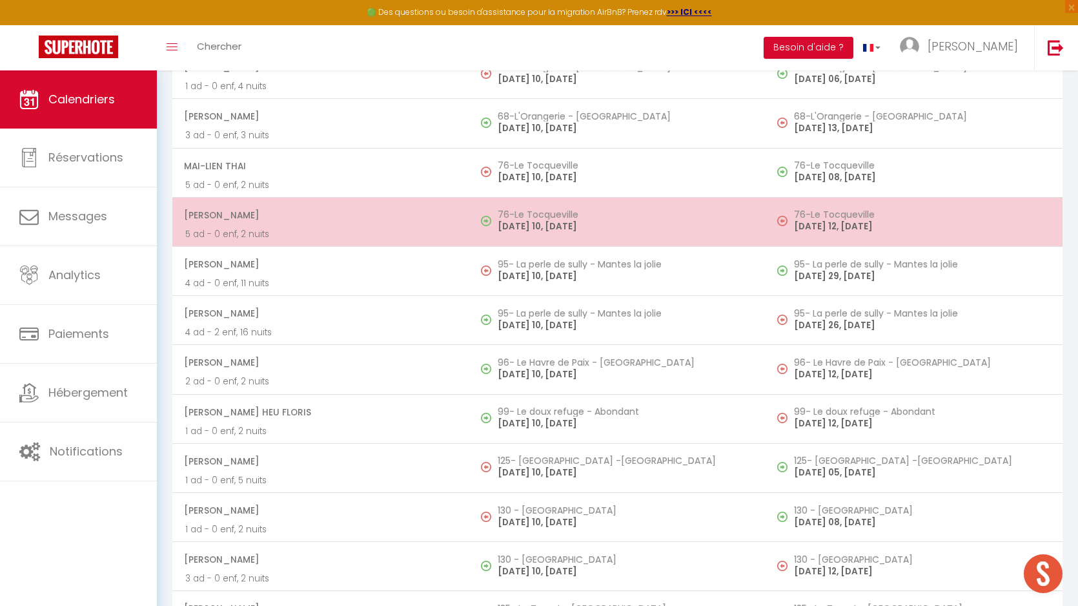
click at [526, 218] on h5 "76-Le Tocqueville" at bounding box center [626, 214] width 256 height 10
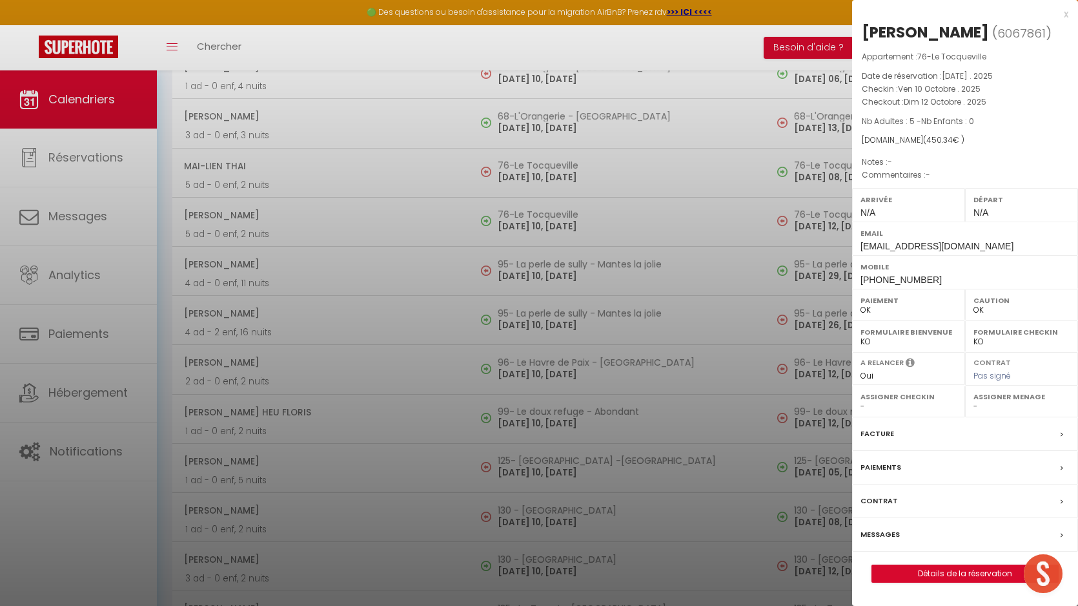
click at [927, 33] on div "[PERSON_NAME]" at bounding box center [925, 32] width 127 height 21
copy div "Laporte"
click at [587, 285] on div at bounding box center [539, 303] width 1078 height 606
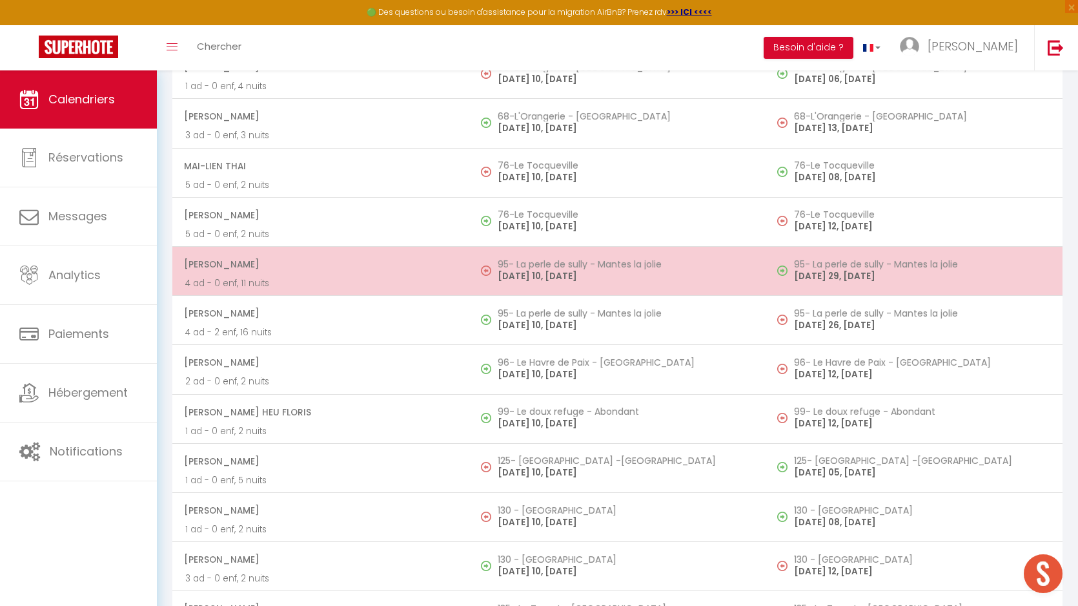
scroll to position [3279, 0]
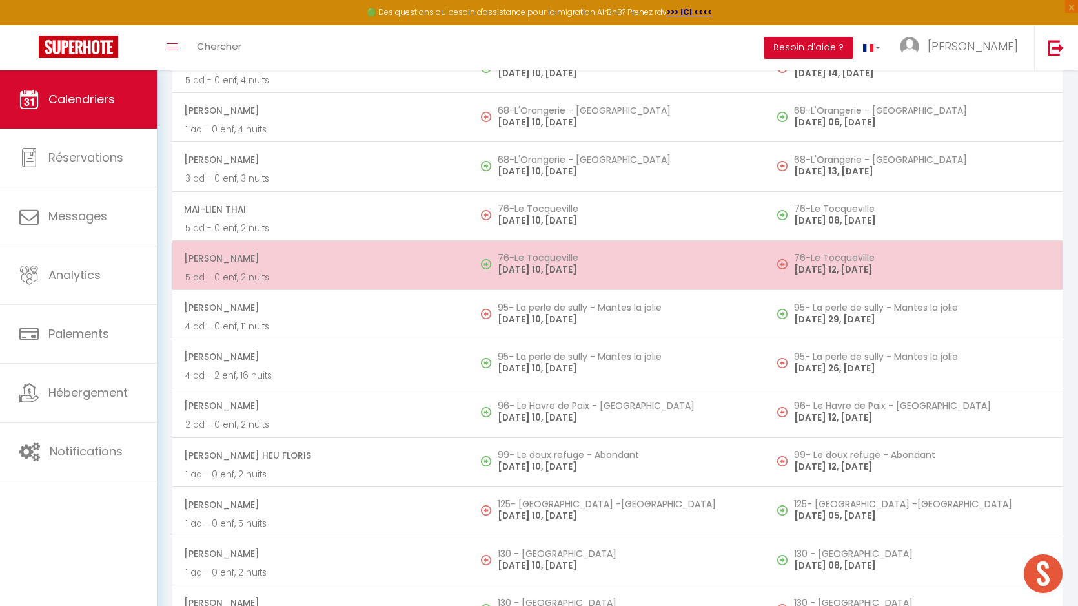
click at [566, 268] on p "[DATE] 10, [DATE]" at bounding box center [626, 270] width 256 height 14
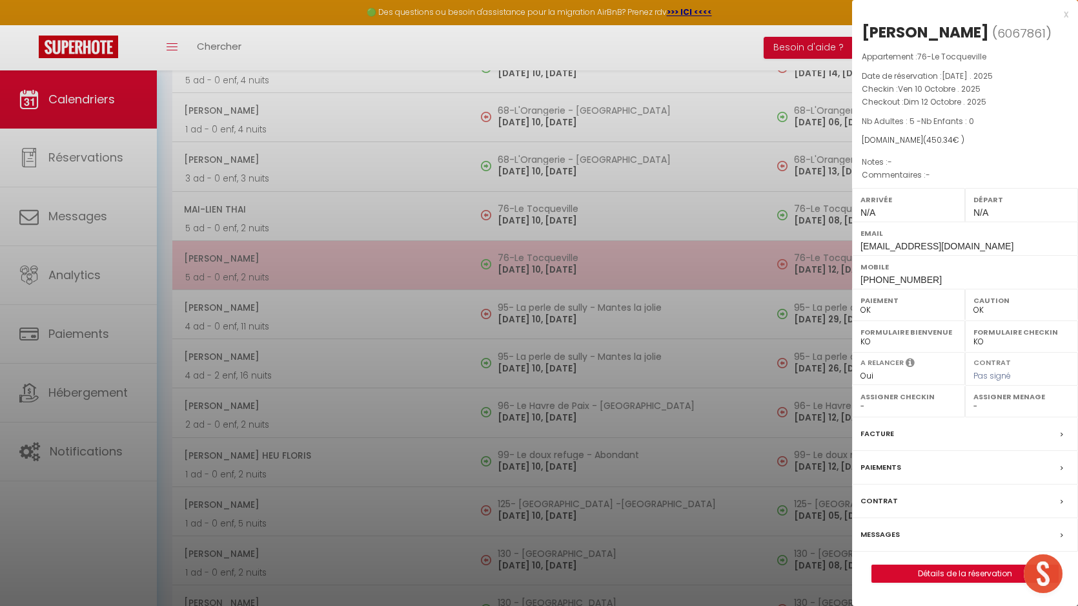
click at [566, 268] on div at bounding box center [539, 303] width 1078 height 606
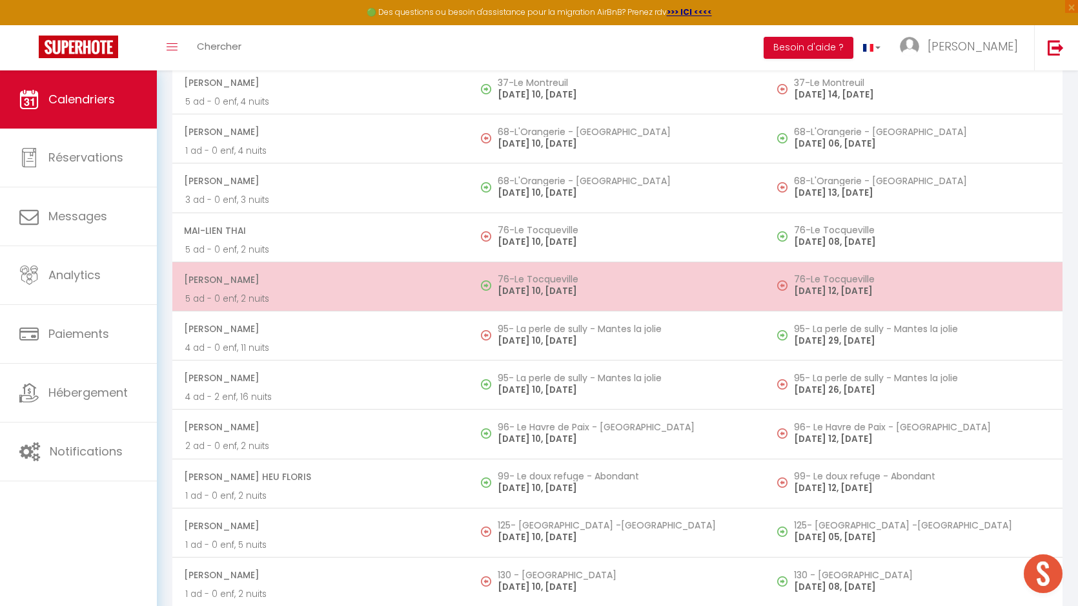
scroll to position [3221, 0]
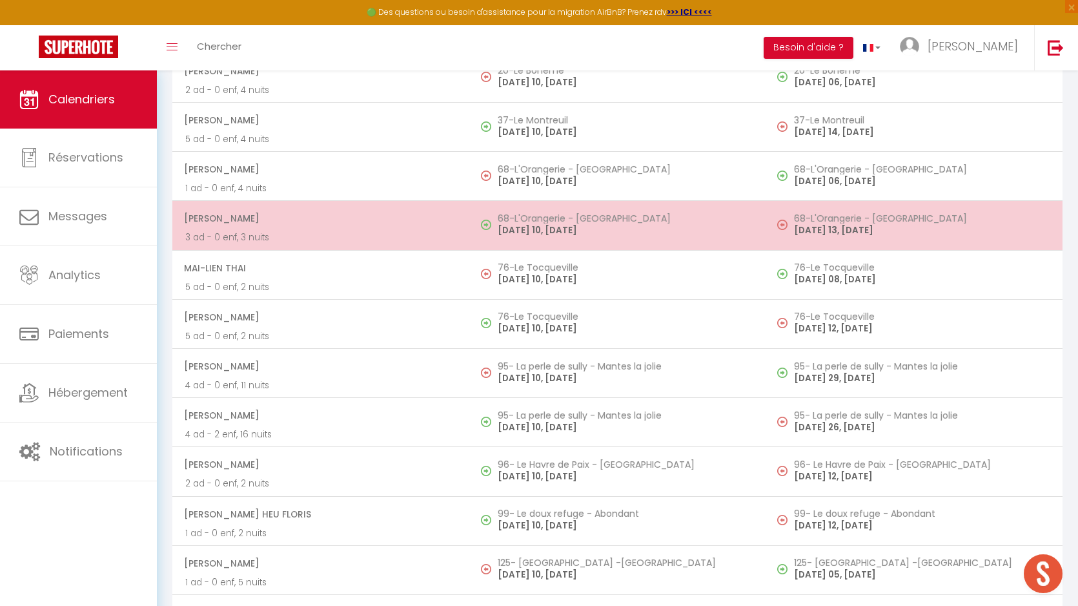
click at [548, 224] on p "[DATE] 10, [DATE]" at bounding box center [626, 230] width 256 height 14
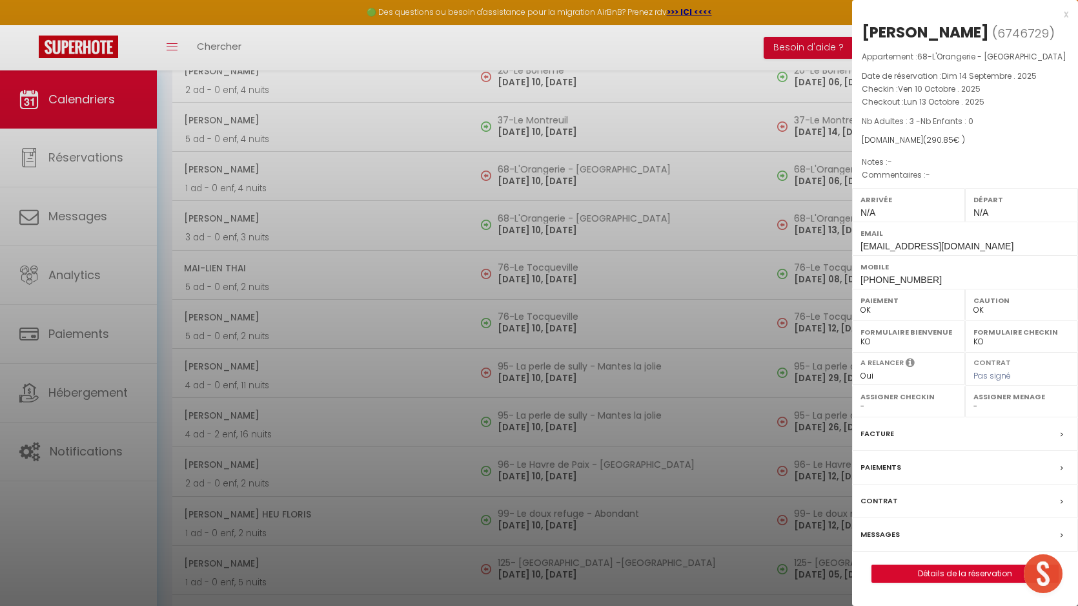
click at [924, 29] on div "[PERSON_NAME]" at bounding box center [925, 32] width 127 height 21
copy div "Fedorut"
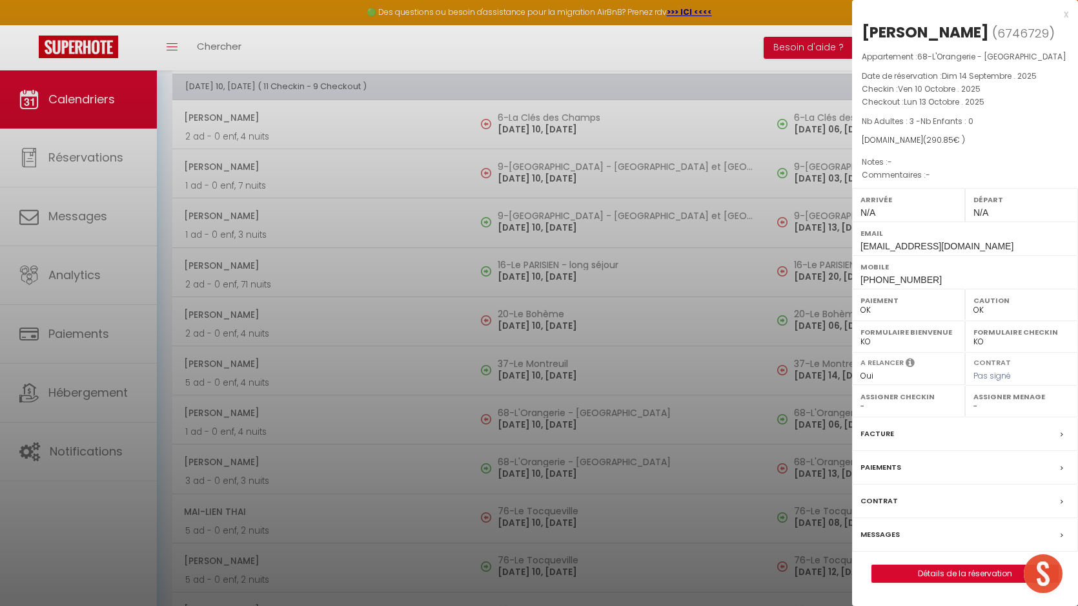
scroll to position [2993, 0]
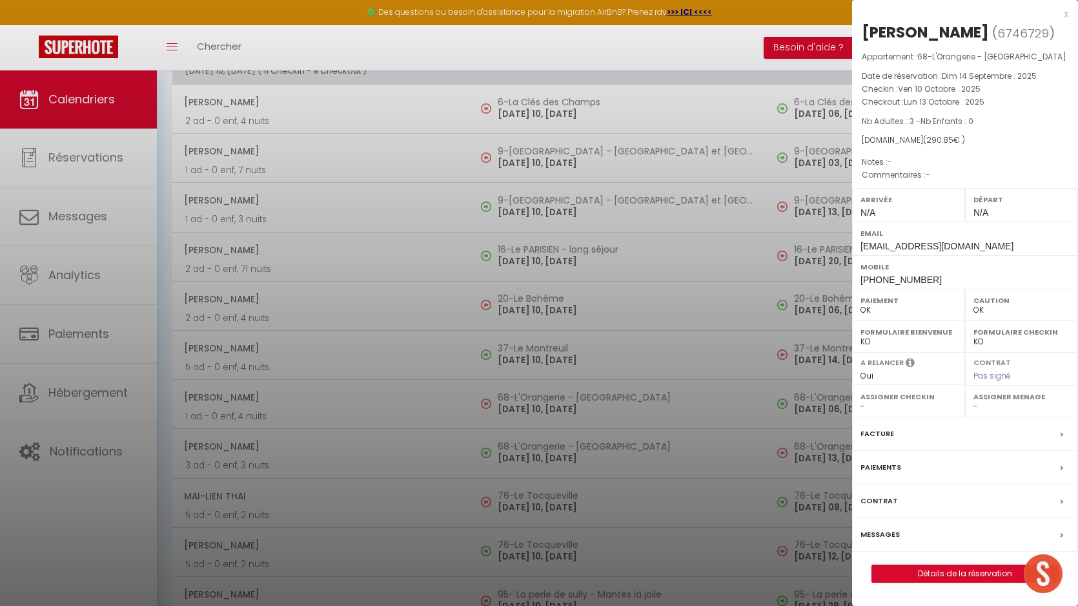
click at [517, 374] on div at bounding box center [539, 303] width 1078 height 606
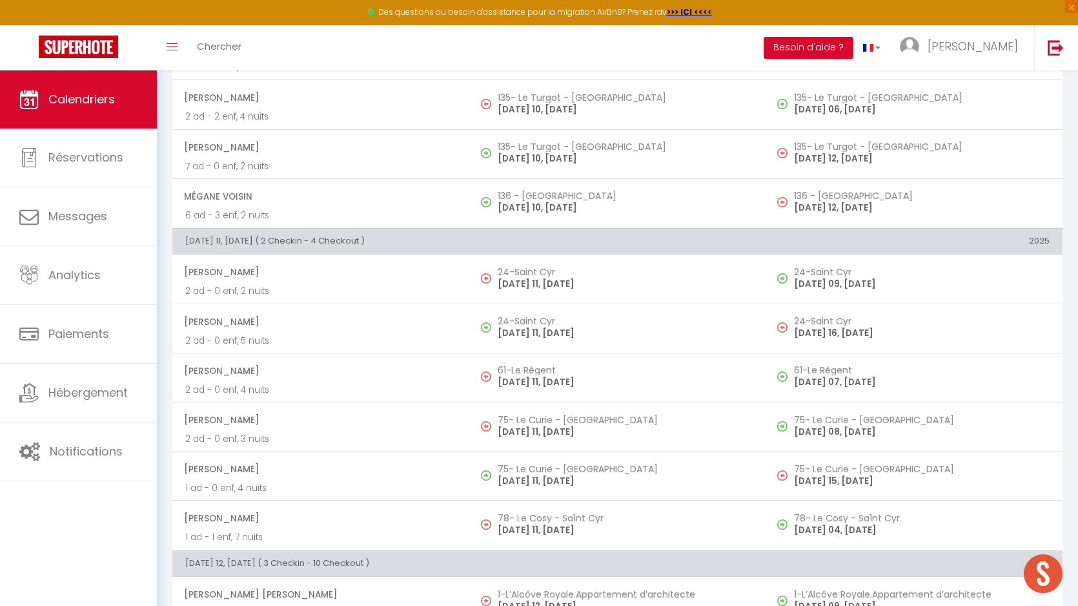
scroll to position [3951, 0]
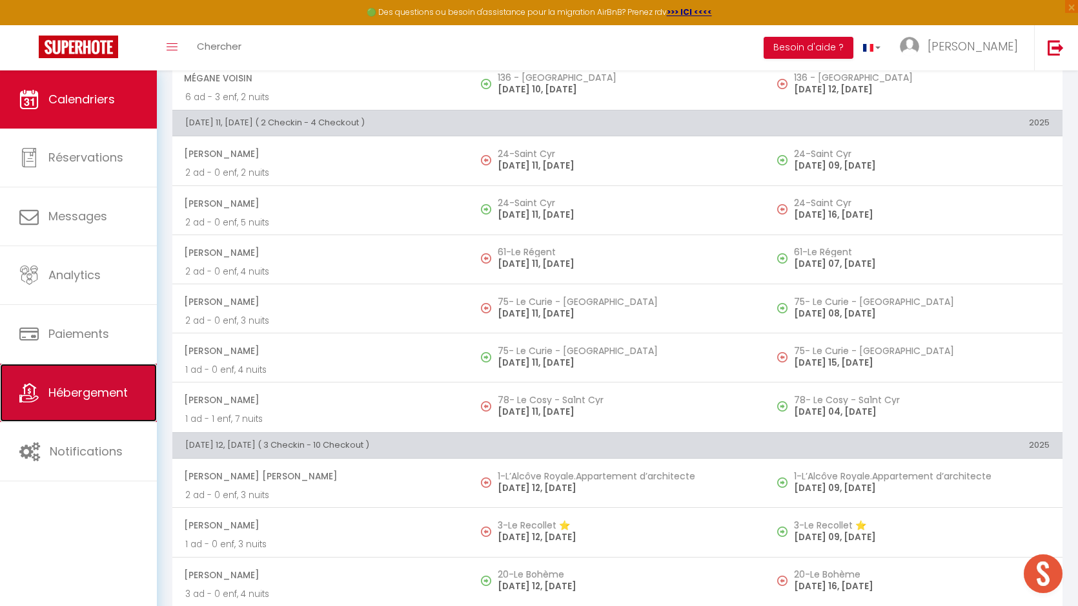
click at [73, 401] on link "Hébergement" at bounding box center [78, 393] width 157 height 58
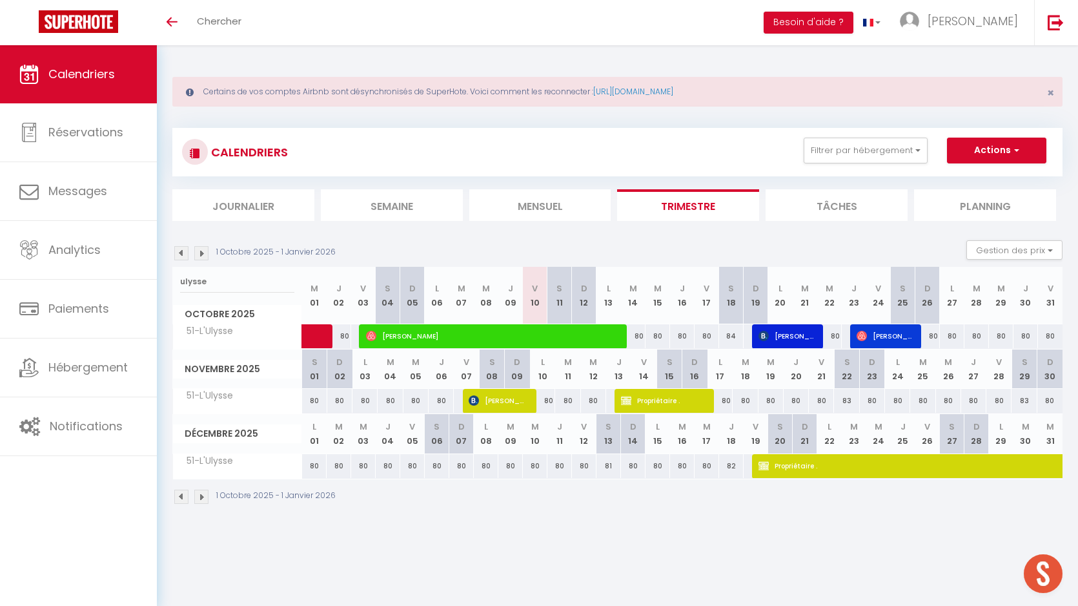
click at [234, 281] on input "ulysse" at bounding box center [237, 281] width 114 height 23
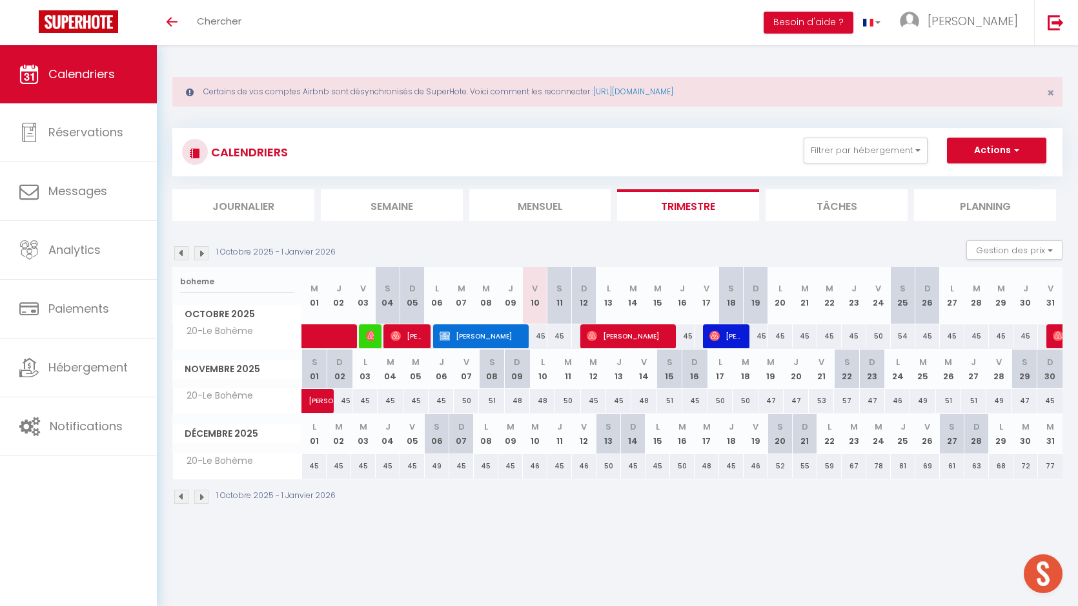
type input "boheme"
click at [615, 340] on span "[PERSON_NAME]" at bounding box center [628, 335] width 82 height 25
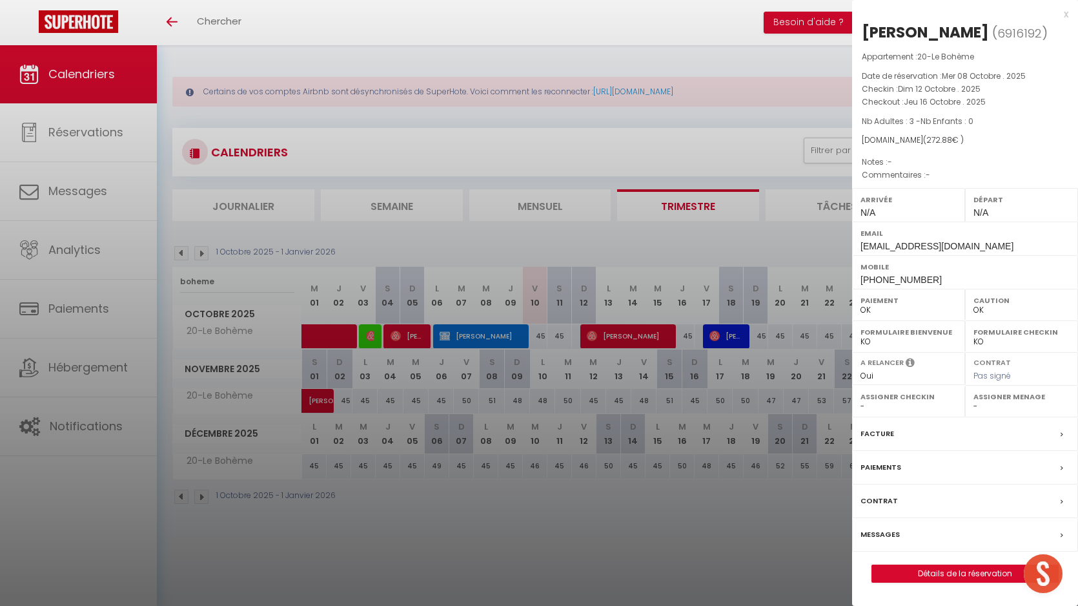
click at [750, 333] on div at bounding box center [539, 303] width 1078 height 606
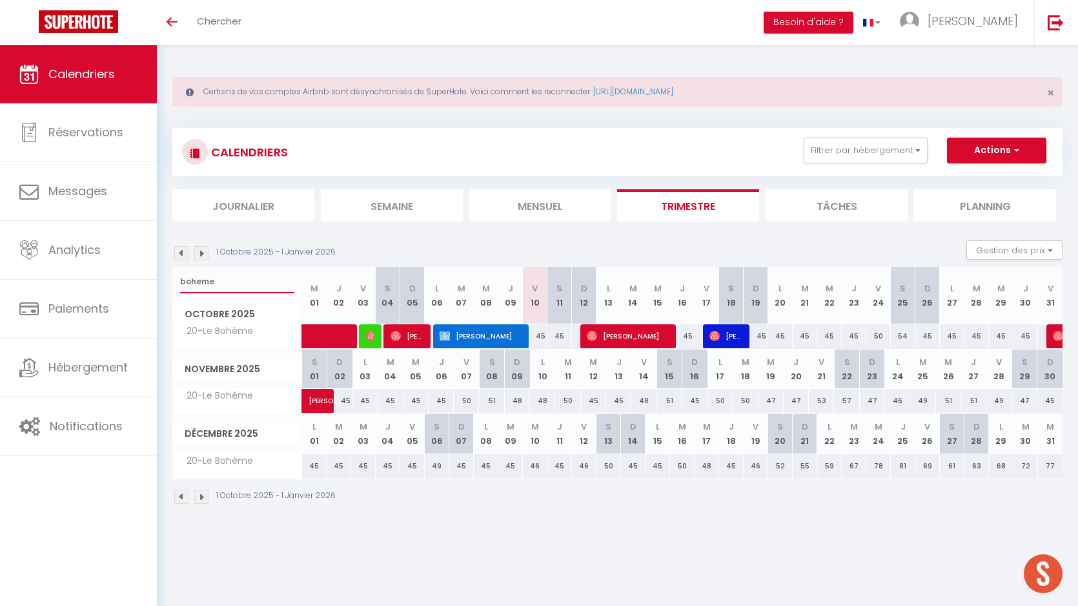
click at [193, 276] on input "boheme" at bounding box center [237, 281] width 114 height 23
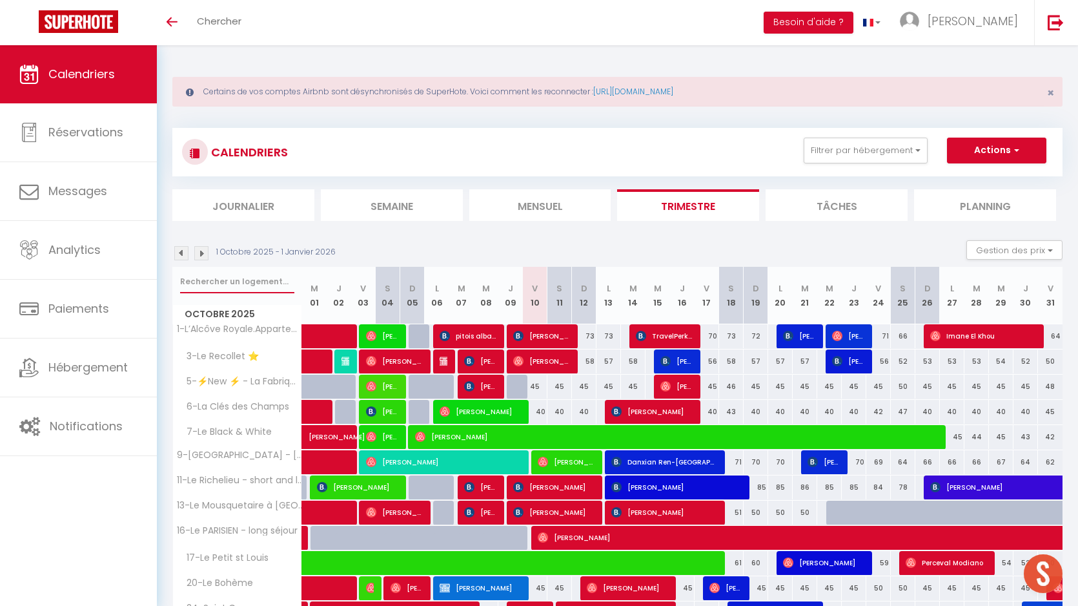
scroll to position [8, 0]
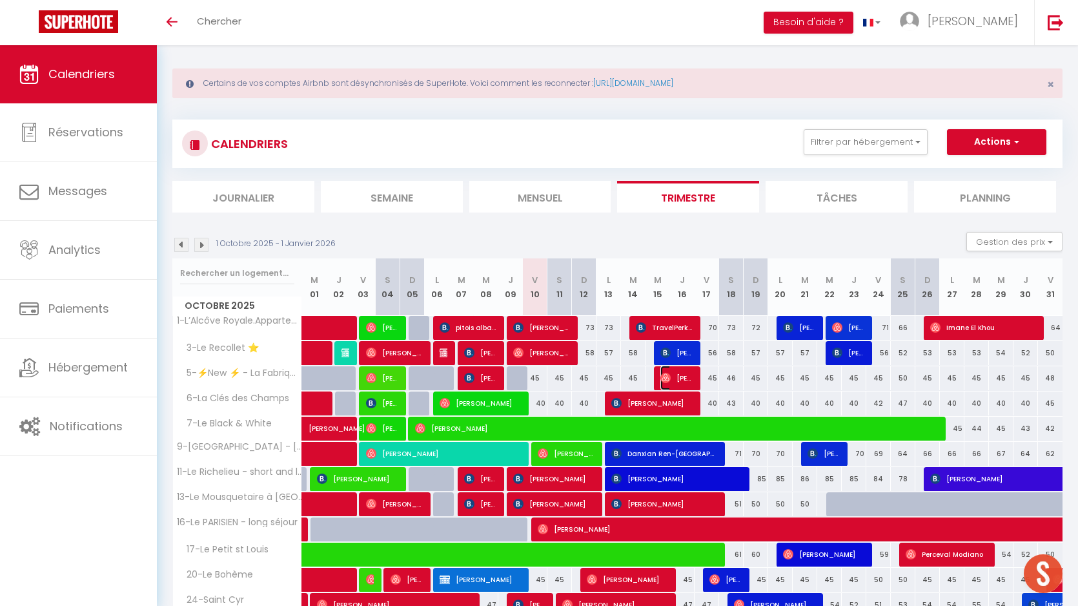
click at [672, 377] on span "[PERSON_NAME]" at bounding box center [677, 377] width 33 height 25
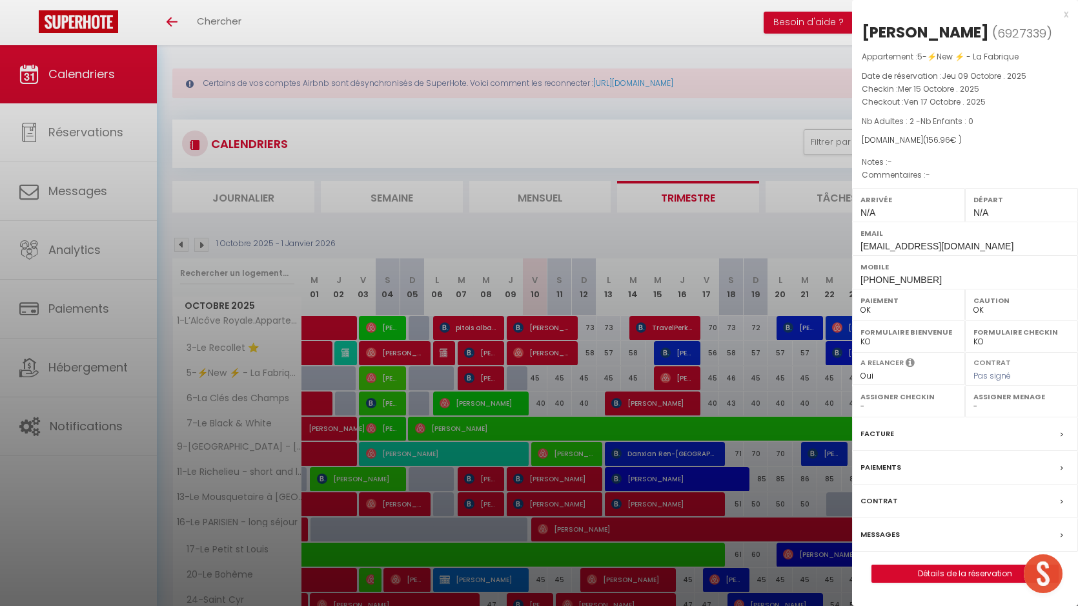
click at [692, 393] on div at bounding box center [539, 303] width 1078 height 606
